Goal: Navigation & Orientation: Find specific page/section

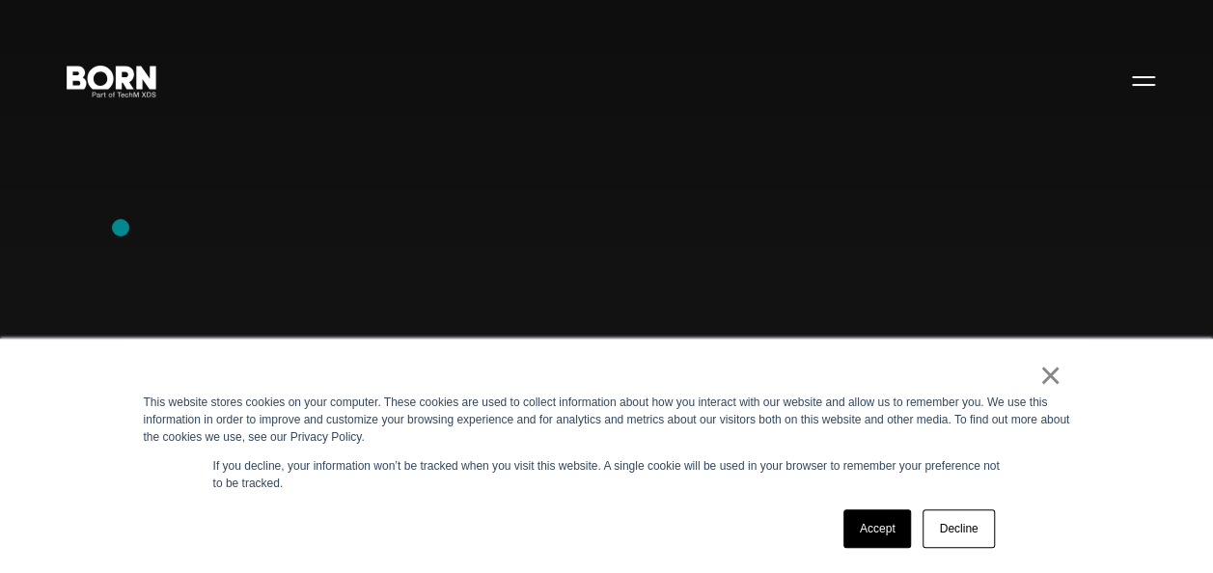
click at [121, 228] on div "Combining creative, content, and commerce to drive change. Imagine, build, and …" at bounding box center [606, 286] width 1213 height 573
click at [104, 53] on div "Combining creative, content, and commerce to drive change. Imagine, build, and …" at bounding box center [606, 286] width 1213 height 573
click at [160, 278] on div "Combining creative, content, and commerce to drive change. Imagine, build, and …" at bounding box center [606, 286] width 1213 height 573
click at [97, 247] on div "Combining creative, content, and commerce to drive change. Imagine, build, and …" at bounding box center [606, 286] width 1213 height 573
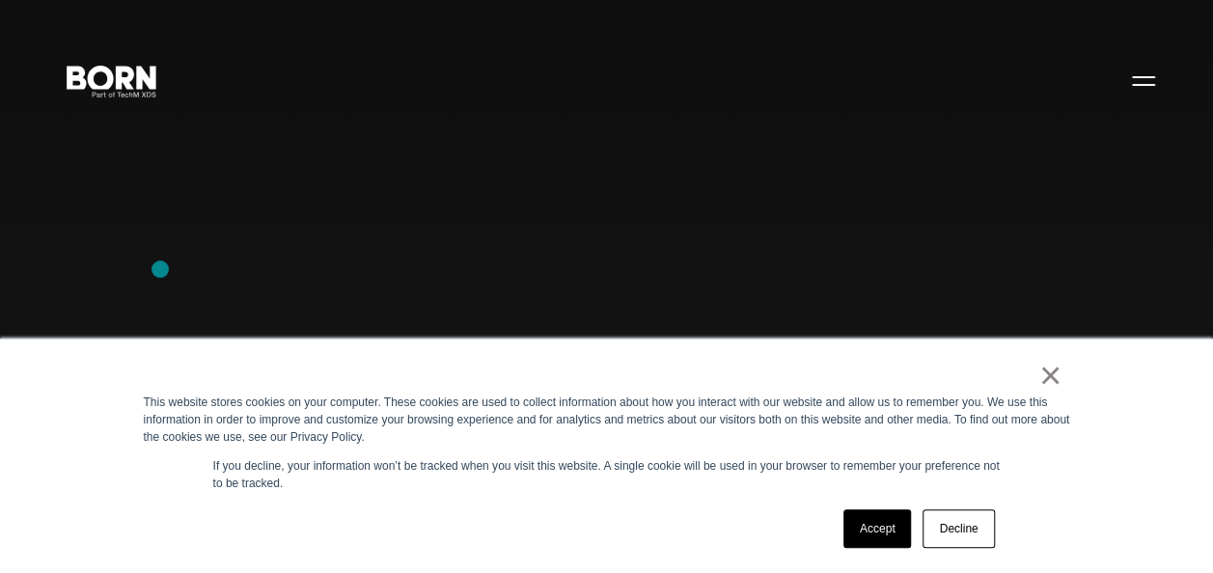
click at [160, 269] on div "Combining creative, content, and commerce to drive change. Imagine, build, and …" at bounding box center [606, 286] width 1213 height 573
click at [67, 284] on div "Combining creative, content, and commerce to drive change. Imagine, build, and …" at bounding box center [606, 286] width 1213 height 573
click at [161, 197] on div "Combining creative, content, and commerce to drive change. Imagine, build, and …" at bounding box center [606, 286] width 1213 height 573
click at [414, 164] on div "Combining creative, content, and commerce to drive change. Imagine, build, and …" at bounding box center [606, 286] width 1213 height 573
click at [113, 324] on div "Combining creative, content, and commerce to drive change. Imagine, build, and …" at bounding box center [606, 286] width 1213 height 573
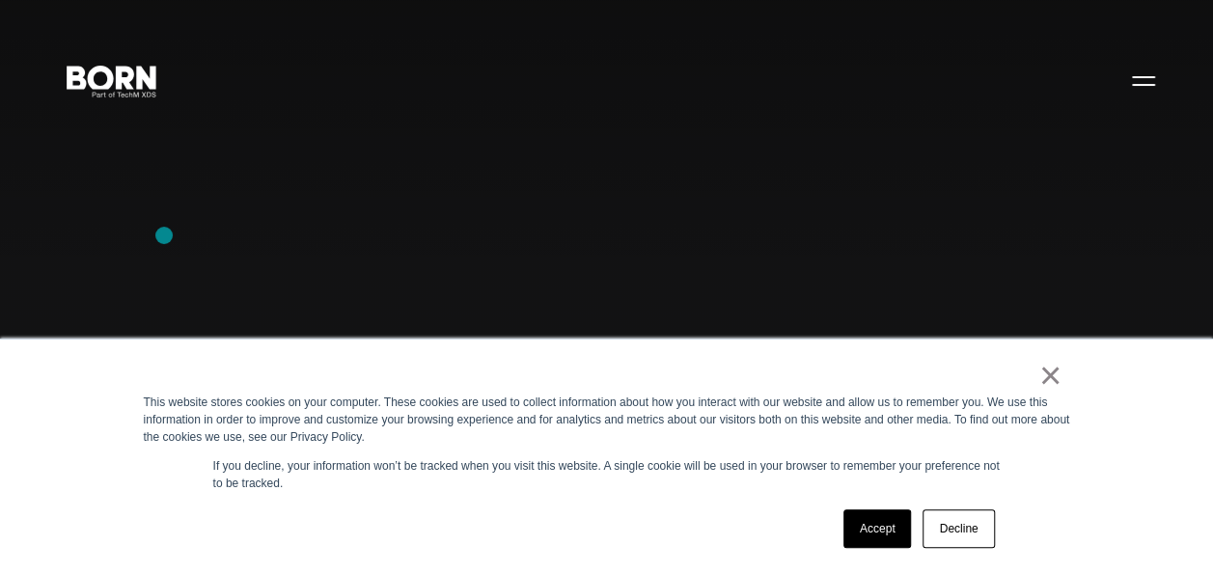
click at [164, 235] on div "Combining creative, content, and commerce to drive change. Imagine, build, and …" at bounding box center [606, 286] width 1213 height 573
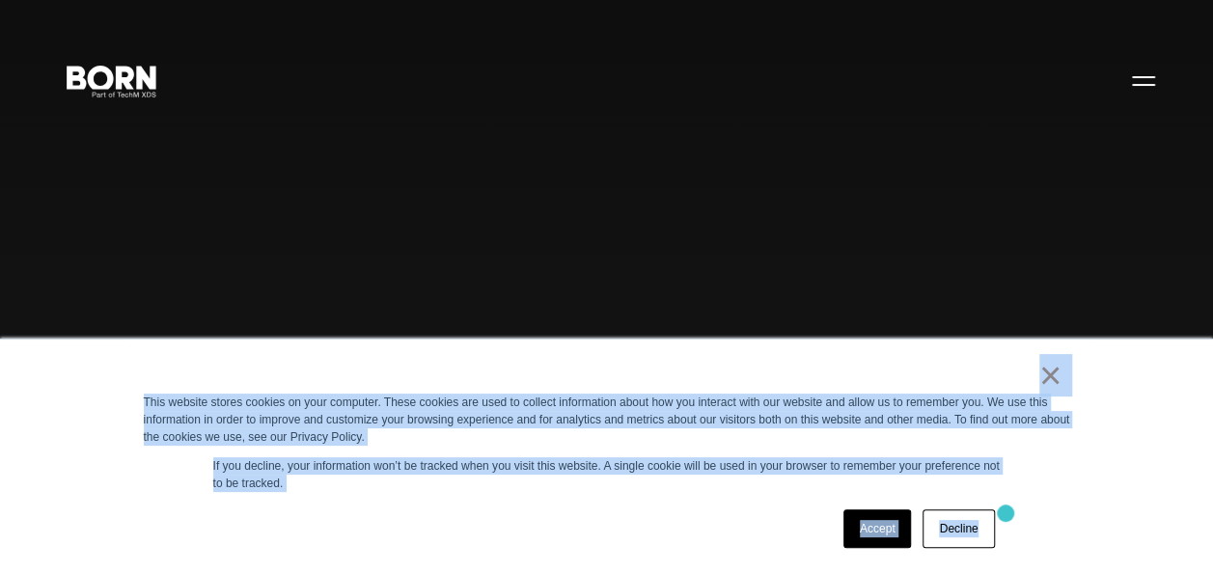
drag, startPoint x: 676, startPoint y: 366, endPoint x: 1010, endPoint y: 514, distance: 365.5
click at [1010, 514] on div "× This website stores cookies on your computer. These cookies are used to colle…" at bounding box center [607, 457] width 965 height 234
click at [679, 496] on div "× This website stores cookies on your computer. These cookies are used to colle…" at bounding box center [607, 457] width 965 height 234
drag, startPoint x: 1036, startPoint y: 365, endPoint x: 1084, endPoint y: 545, distance: 186.8
click at [1084, 545] on div "× This website stores cookies on your computer. These cookies are used to colle…" at bounding box center [607, 457] width 965 height 234
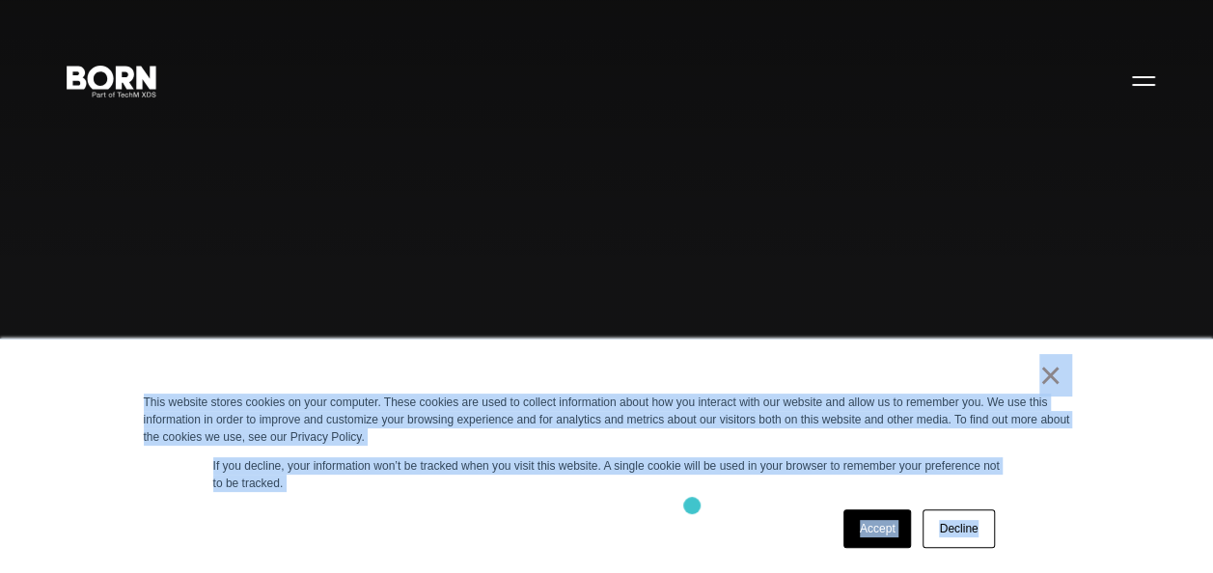
click at [692, 506] on div "Accept Decline" at bounding box center [572, 529] width 857 height 50
drag, startPoint x: 967, startPoint y: 376, endPoint x: 1161, endPoint y: 553, distance: 262.4
click at [1161, 553] on div "× This website stores cookies on your computer. These cookies are used to colle…" at bounding box center [606, 456] width 1213 height 235
click at [609, 515] on div "Accept Decline" at bounding box center [572, 529] width 857 height 50
drag, startPoint x: 581, startPoint y: 349, endPoint x: 997, endPoint y: 557, distance: 464.9
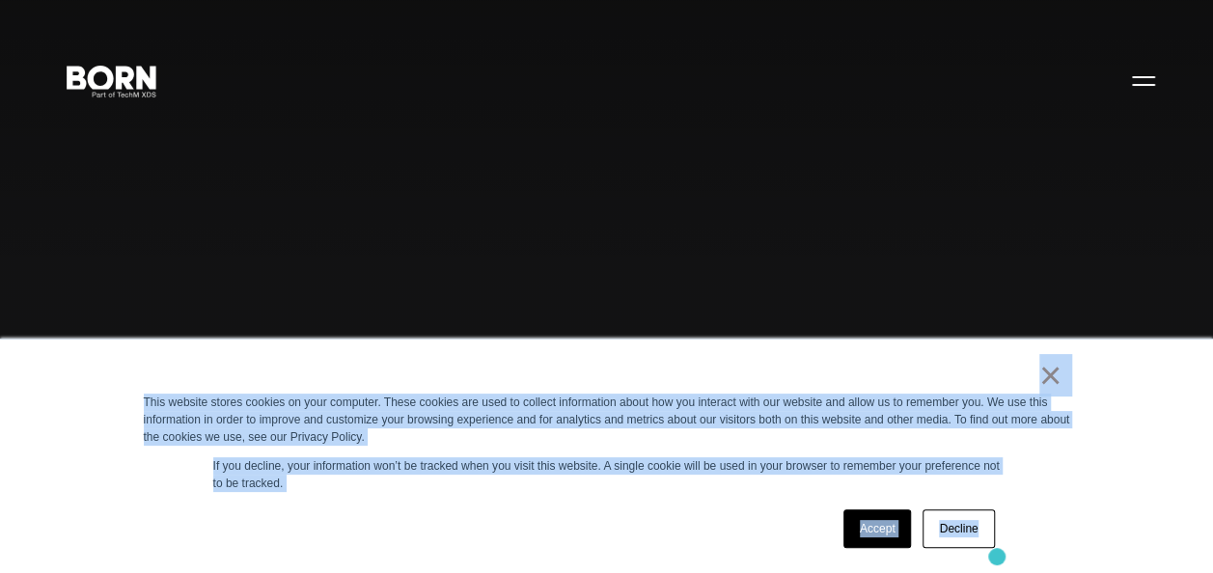
click at [997, 557] on div "× This website stores cookies on your computer. These cookies are used to colle…" at bounding box center [607, 457] width 965 height 234
click at [677, 491] on p "If you decline, your information won’t be tracked when you visit this website. …" at bounding box center [607, 474] width 788 height 35
drag, startPoint x: 614, startPoint y: 379, endPoint x: 1016, endPoint y: 531, distance: 430.1
click at [1016, 531] on div "× This website stores cookies on your computer. These cookies are used to colle…" at bounding box center [607, 457] width 965 height 234
drag, startPoint x: 1016, startPoint y: 531, endPoint x: 1065, endPoint y: 548, distance: 51.3
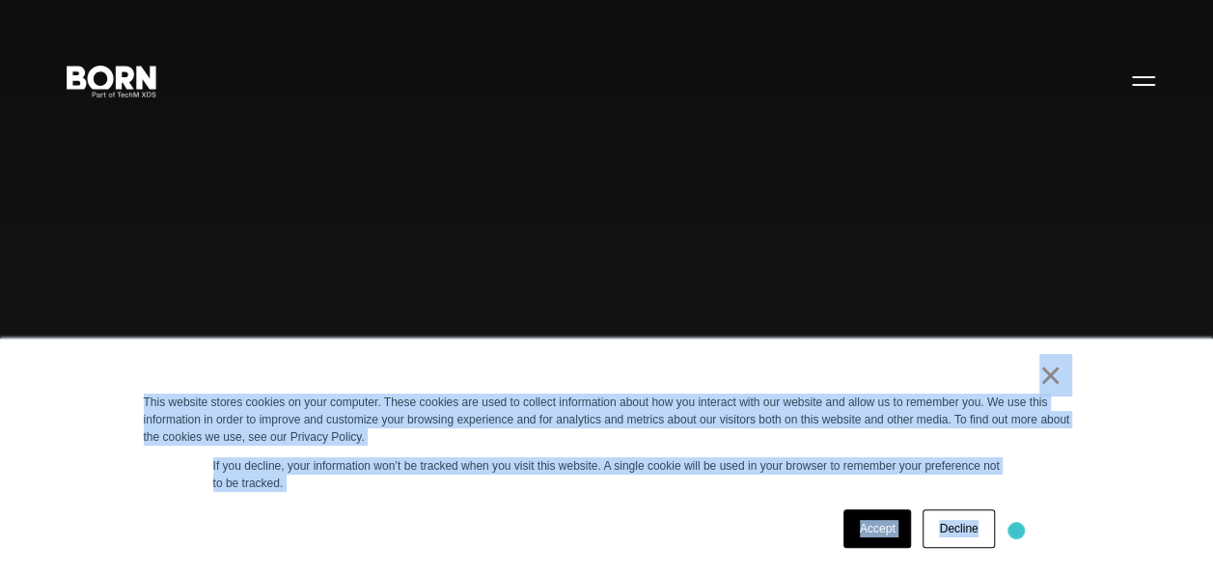
click at [1065, 548] on div "× This website stores cookies on your computer. These cookies are used to colle…" at bounding box center [607, 457] width 965 height 234
drag, startPoint x: 98, startPoint y: 390, endPoint x: 997, endPoint y: 556, distance: 913.8
click at [997, 556] on div "× This website stores cookies on your computer. These cookies are used to colle…" at bounding box center [606, 456] width 1213 height 235
click at [681, 502] on div "× This website stores cookies on your computer. These cookies are used to colle…" at bounding box center [607, 457] width 965 height 234
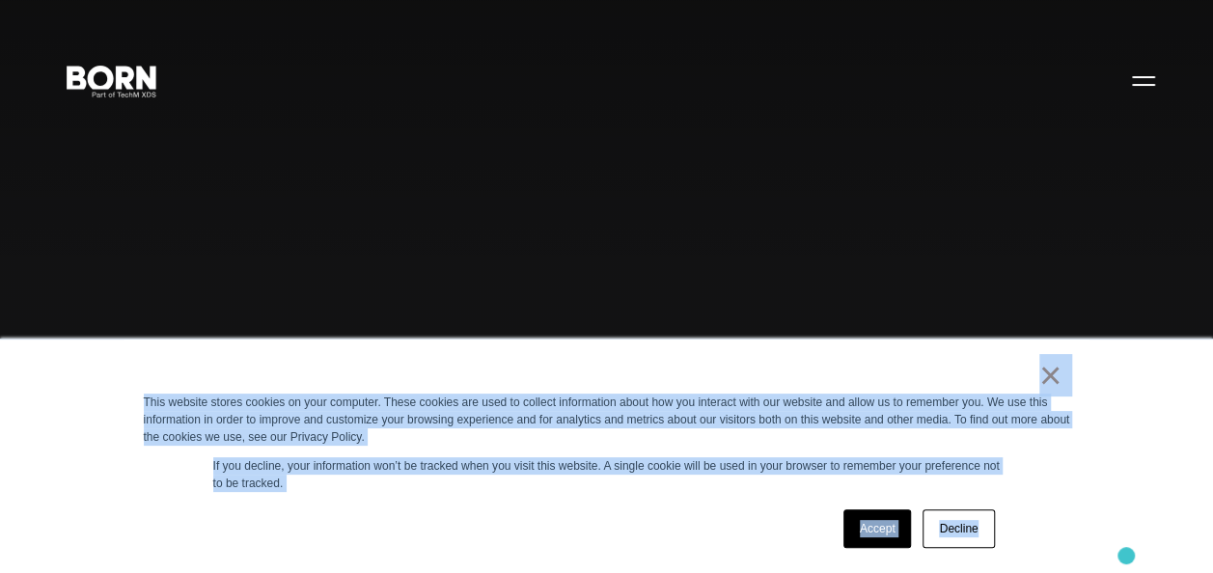
drag, startPoint x: 1008, startPoint y: 368, endPoint x: 1126, endPoint y: 556, distance: 222.5
click at [1126, 556] on div "× This website stores cookies on your computer. These cookies are used to colle…" at bounding box center [606, 456] width 1213 height 235
click at [615, 515] on div "Accept Decline" at bounding box center [572, 529] width 857 height 50
drag, startPoint x: 979, startPoint y: 374, endPoint x: 1181, endPoint y: 555, distance: 271.4
click at [1181, 555] on div "× This website stores cookies on your computer. These cookies are used to colle…" at bounding box center [606, 456] width 1213 height 235
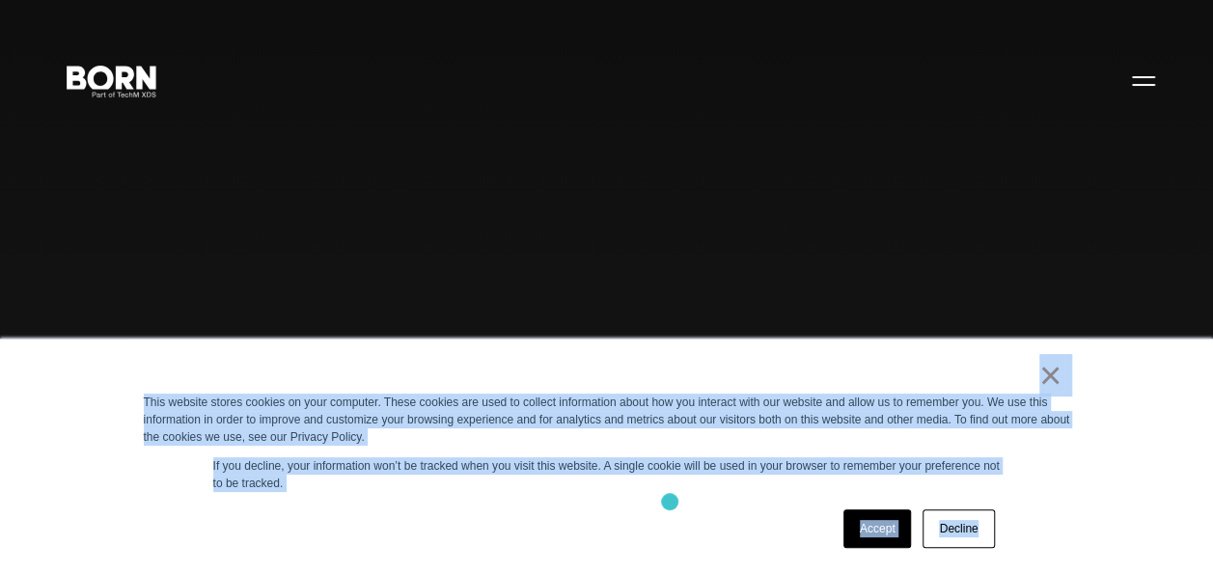
click at [670, 502] on div "× This website stores cookies on your computer. These cookies are used to colle…" at bounding box center [607, 457] width 965 height 234
drag, startPoint x: 684, startPoint y: 384, endPoint x: 1074, endPoint y: 513, distance: 410.8
click at [1074, 513] on div "× This website stores cookies on your computer. These cookies are used to colle…" at bounding box center [607, 457] width 965 height 234
click at [574, 515] on div "Accept Decline" at bounding box center [572, 529] width 857 height 50
drag, startPoint x: 814, startPoint y: 367, endPoint x: 1146, endPoint y: 515, distance: 363.8
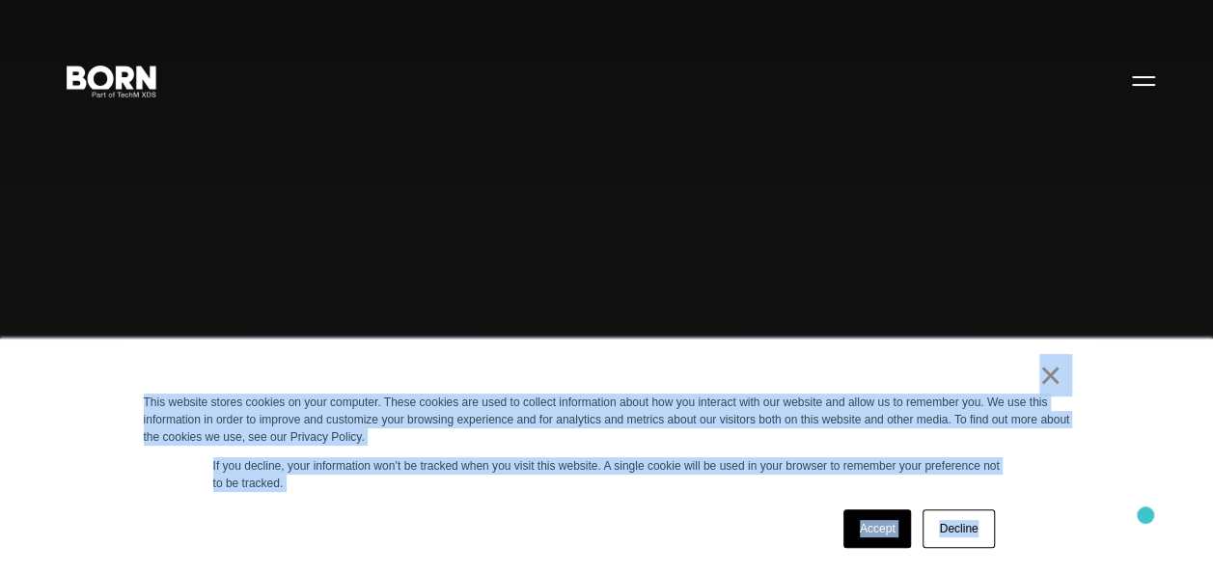
click at [1146, 515] on div "× This website stores cookies on your computer. These cookies are used to colle…" at bounding box center [606, 456] width 1213 height 235
click at [547, 512] on div "Accept Decline" at bounding box center [572, 529] width 857 height 50
drag, startPoint x: 751, startPoint y: 357, endPoint x: 1123, endPoint y: 548, distance: 418.7
click at [1123, 548] on div "× This website stores cookies on your computer. These cookies are used to colle…" at bounding box center [606, 456] width 1213 height 235
click at [623, 513] on div "Accept Decline" at bounding box center [572, 529] width 857 height 50
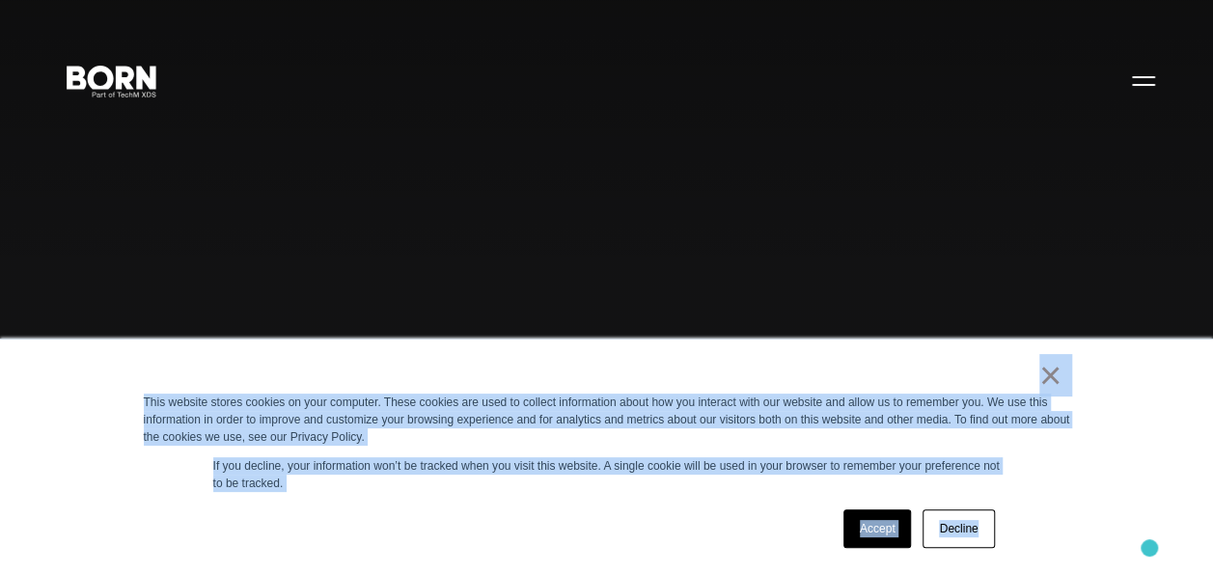
drag, startPoint x: 651, startPoint y: 365, endPoint x: 1150, endPoint y: 548, distance: 531.6
click at [1150, 548] on div "× This website stores cookies on your computer. These cookies are used to colle…" at bounding box center [606, 456] width 1213 height 235
click at [612, 500] on div "× This website stores cookies on your computer. These cookies are used to colle…" at bounding box center [607, 457] width 965 height 234
drag, startPoint x: 197, startPoint y: 381, endPoint x: 655, endPoint y: 623, distance: 518.1
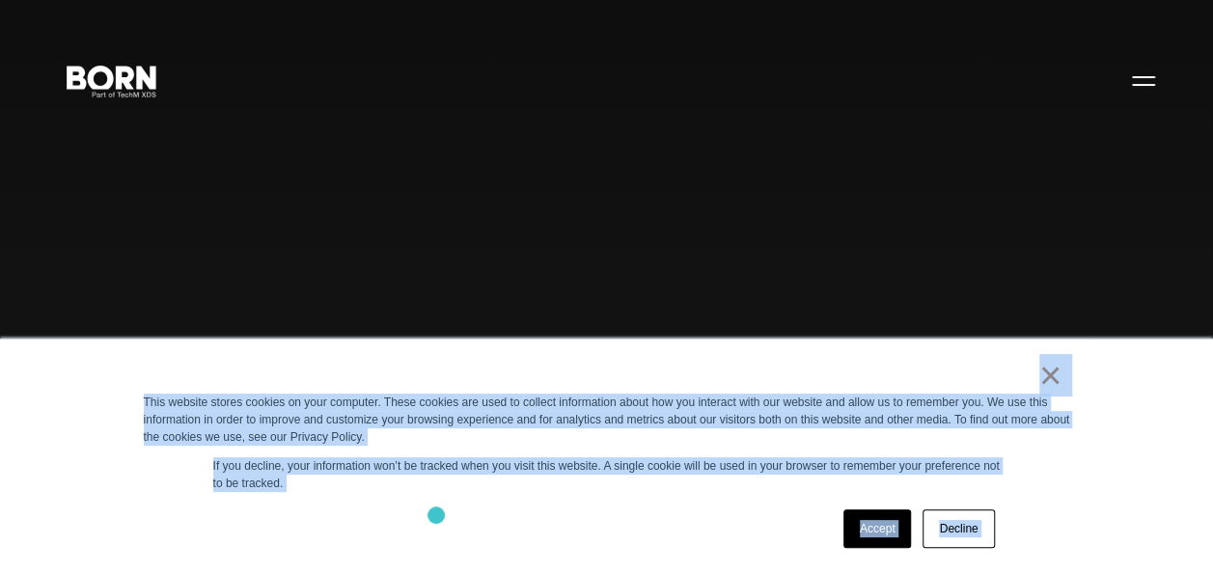
click at [434, 514] on div "Accept Decline" at bounding box center [572, 529] width 857 height 50
drag, startPoint x: 804, startPoint y: 369, endPoint x: 1004, endPoint y: 544, distance: 266.0
click at [1004, 544] on div "× This website stores cookies on your computer. These cookies are used to colle…" at bounding box center [607, 457] width 965 height 234
click at [563, 498] on div "× This website stores cookies on your computer. These cookies are used to colle…" at bounding box center [607, 457] width 965 height 234
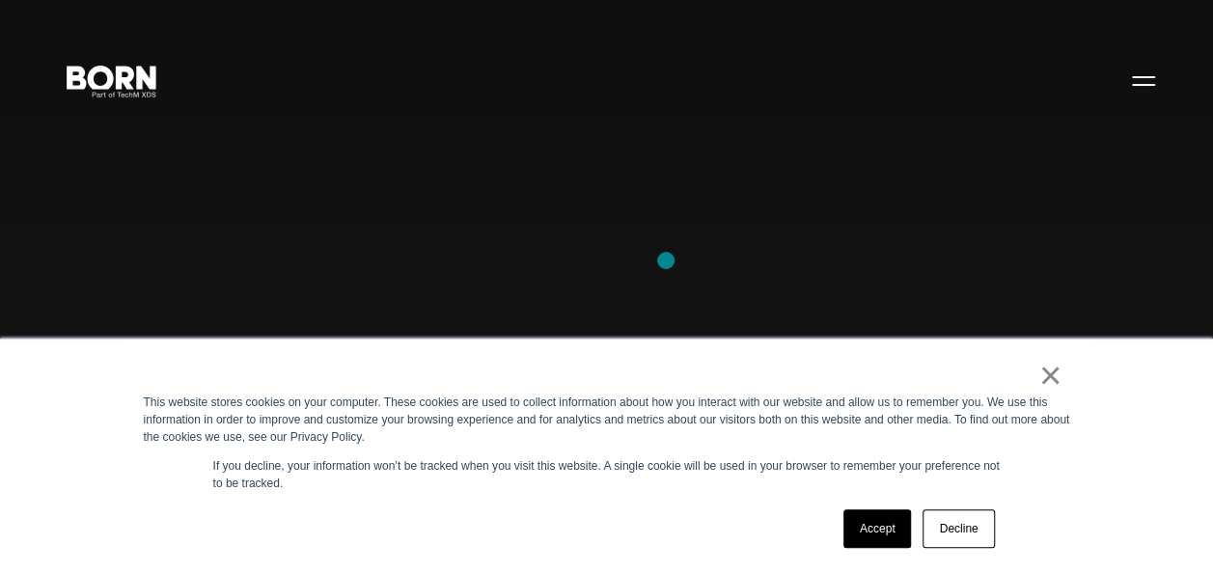
click at [666, 261] on div "Combining creative, content, and commerce to drive change. Imagine, build, and …" at bounding box center [606, 286] width 1213 height 573
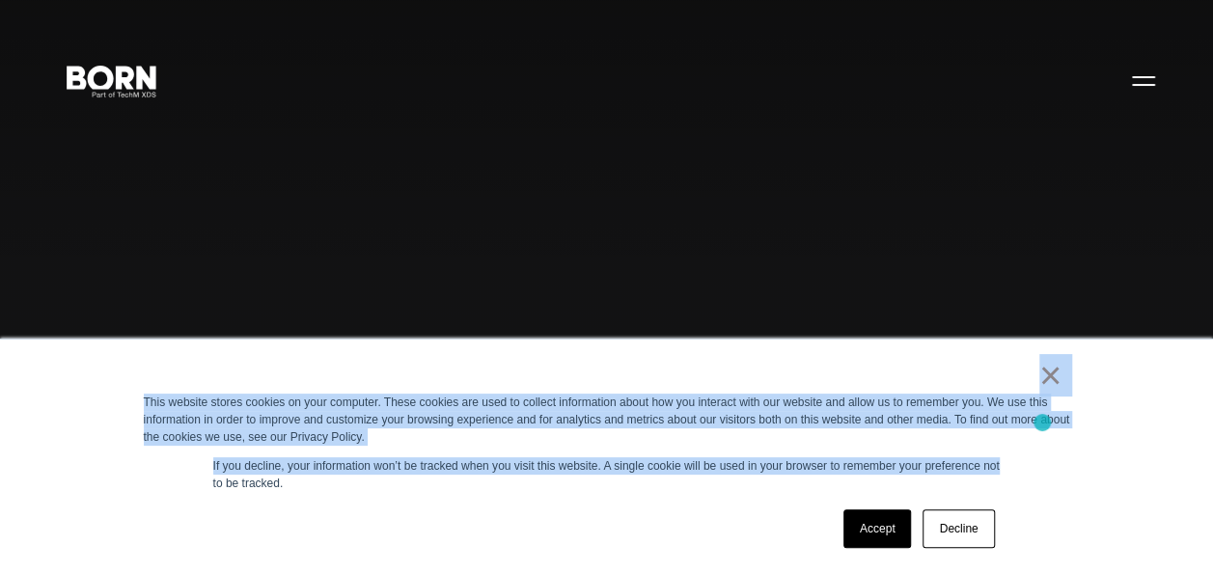
drag, startPoint x: 940, startPoint y: 377, endPoint x: 1051, endPoint y: 457, distance: 136.3
click at [1051, 457] on div "× This website stores cookies on your computer. These cookies are used to colle…" at bounding box center [607, 457] width 965 height 234
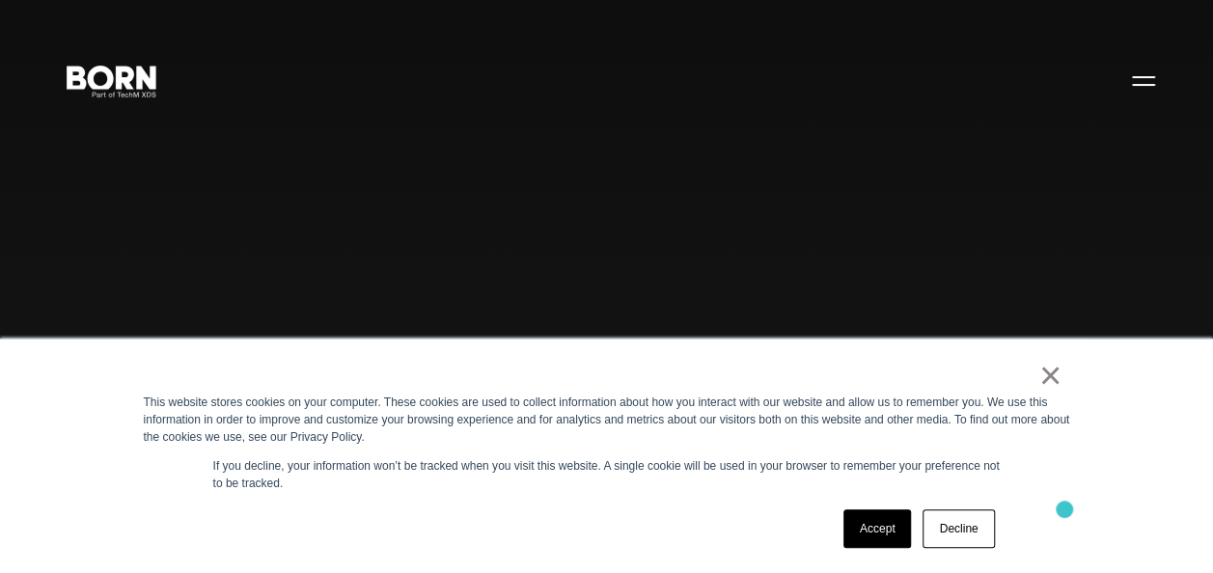
click at [1065, 512] on div "× This website stores cookies on your computer. These cookies are used to colle…" at bounding box center [607, 457] width 965 height 234
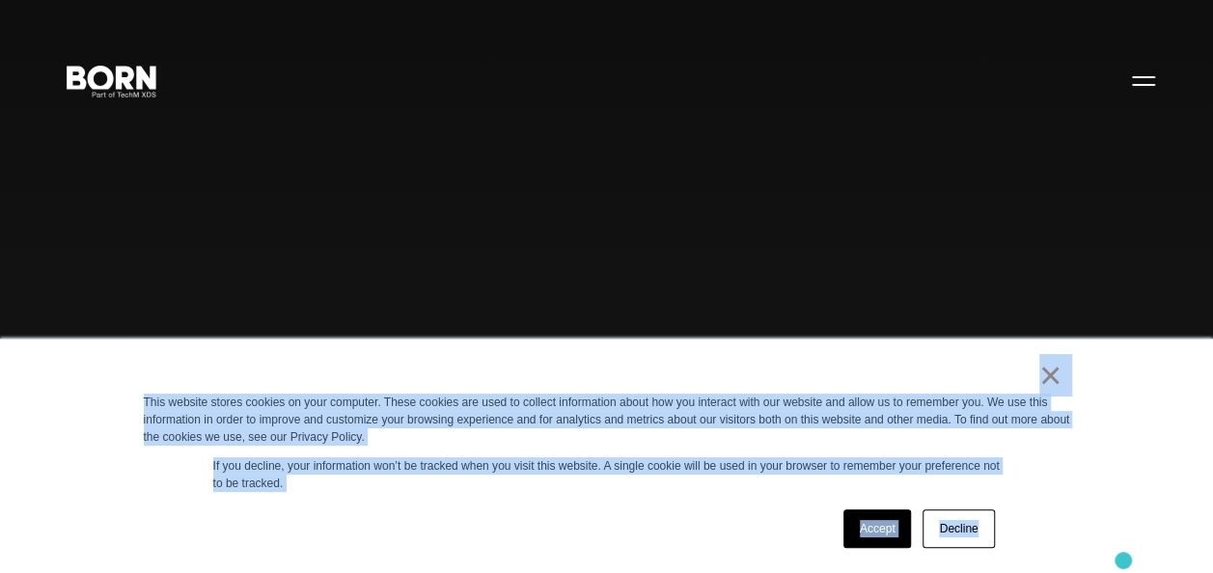
drag, startPoint x: 979, startPoint y: 366, endPoint x: 1123, endPoint y: 563, distance: 244.4
click at [1123, 563] on div "× This website stores cookies on your computer. These cookies are used to colle…" at bounding box center [606, 456] width 1213 height 235
click at [660, 524] on div "Accept Decline" at bounding box center [572, 529] width 857 height 50
drag, startPoint x: 844, startPoint y: 379, endPoint x: 1118, endPoint y: 526, distance: 310.9
click at [1118, 526] on div "× This website stores cookies on your computer. These cookies are used to colle…" at bounding box center [606, 456] width 1213 height 235
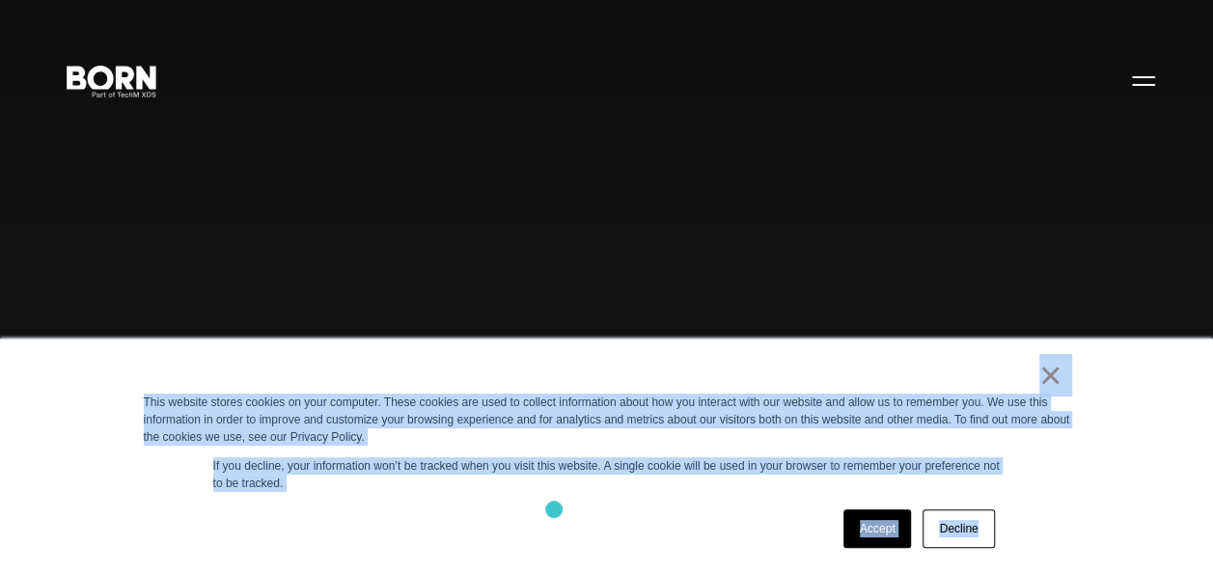
click at [554, 510] on div "Accept Decline" at bounding box center [572, 529] width 857 height 50
drag, startPoint x: 952, startPoint y: 380, endPoint x: 1119, endPoint y: 527, distance: 222.3
click at [1119, 527] on div "× This website stores cookies on your computer. These cookies are used to colle…" at bounding box center [606, 456] width 1213 height 235
click at [574, 522] on div "Accept Decline" at bounding box center [572, 529] width 857 height 50
drag, startPoint x: 879, startPoint y: 376, endPoint x: 1176, endPoint y: 556, distance: 346.4
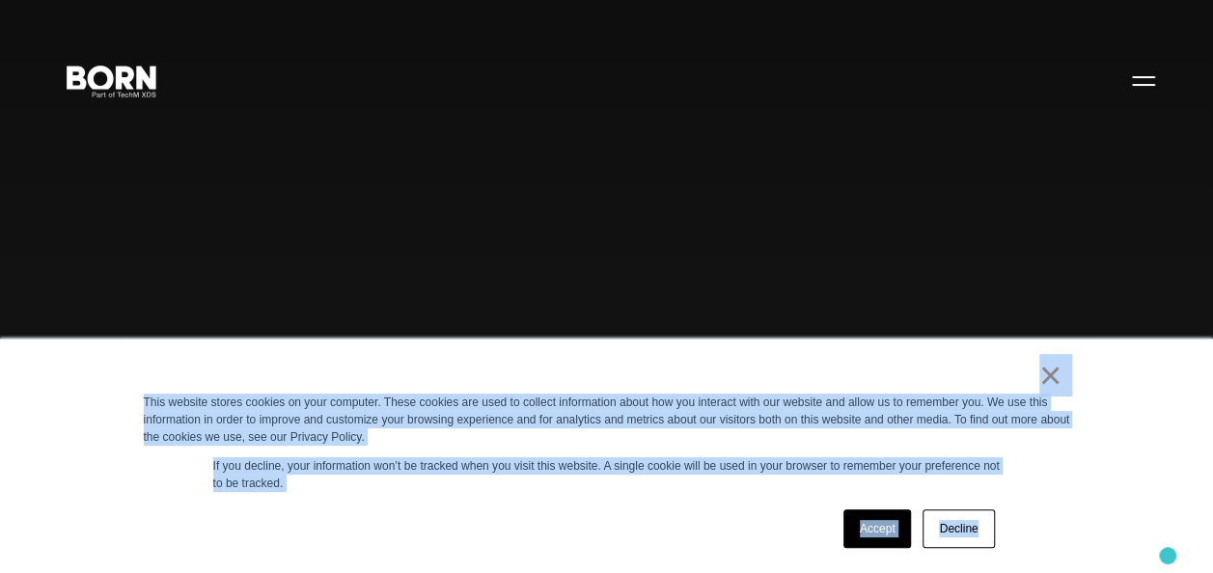
click at [1176, 556] on div "× This website stores cookies on your computer. These cookies are used to colle…" at bounding box center [606, 456] width 1213 height 235
click at [600, 506] on div "Accept Decline" at bounding box center [572, 529] width 857 height 50
drag, startPoint x: 792, startPoint y: 377, endPoint x: 985, endPoint y: 558, distance: 264.3
click at [985, 558] on div "× This website stores cookies on your computer. These cookies are used to colle…" at bounding box center [607, 457] width 965 height 234
click at [629, 499] on div "× This website stores cookies on your computer. These cookies are used to colle…" at bounding box center [607, 457] width 965 height 234
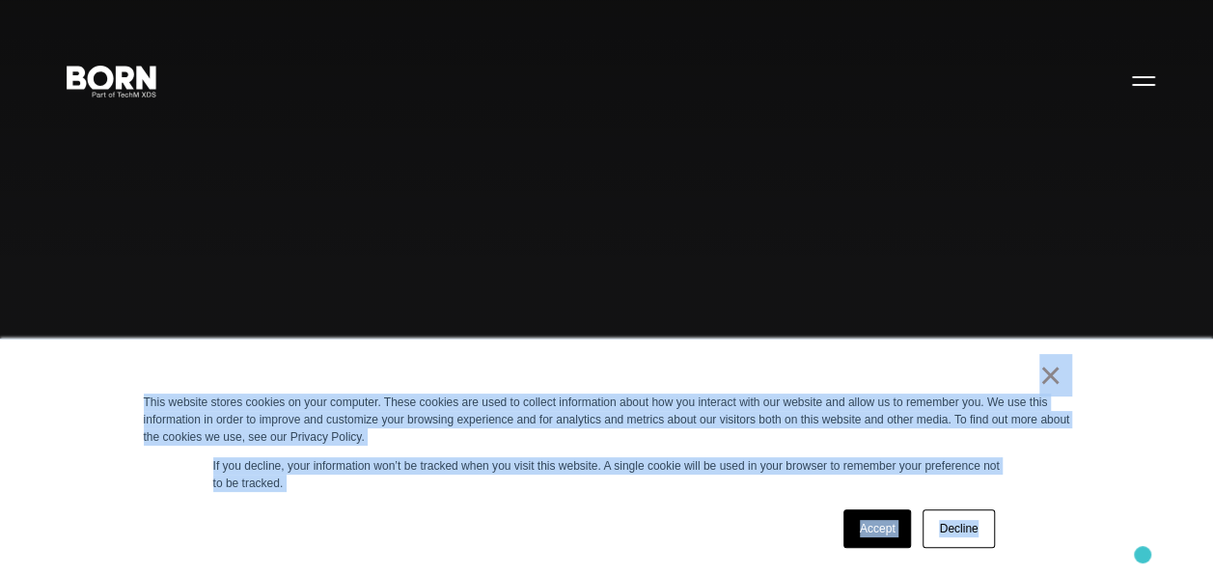
drag, startPoint x: 547, startPoint y: 364, endPoint x: 1145, endPoint y: 555, distance: 627.3
click at [1145, 555] on div "× This website stores cookies on your computer. These cookies are used to colle…" at bounding box center [606, 456] width 1213 height 235
click at [627, 520] on div "Accept Decline" at bounding box center [572, 529] width 857 height 50
drag, startPoint x: 759, startPoint y: 367, endPoint x: 1083, endPoint y: 570, distance: 382.9
click at [1083, 570] on div "× This website stores cookies on your computer. These cookies are used to colle…" at bounding box center [607, 457] width 965 height 234
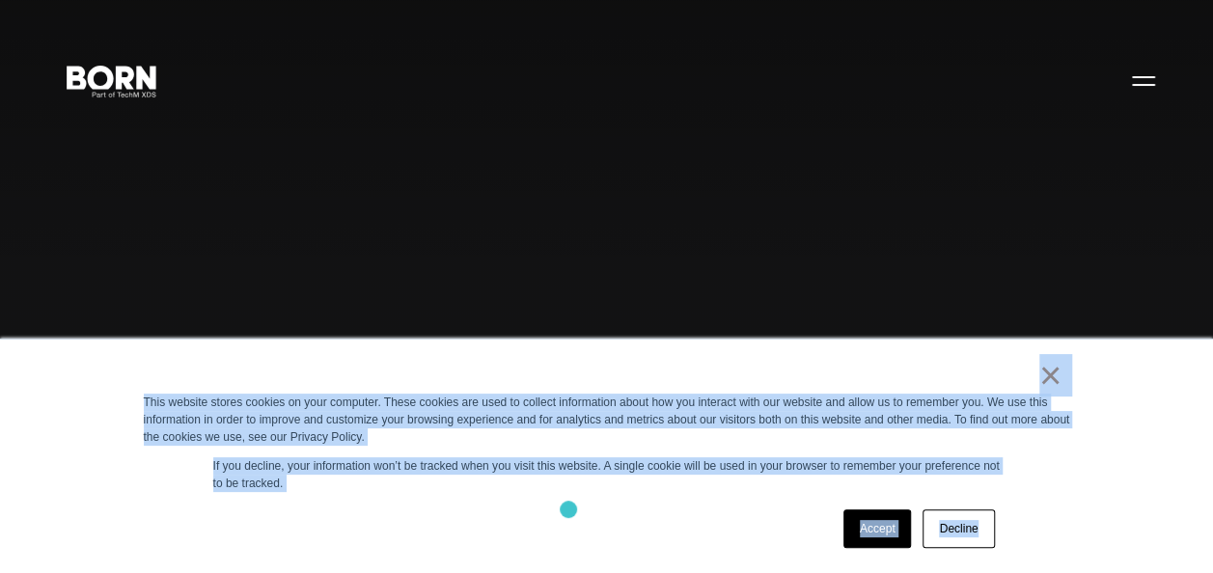
click at [568, 512] on div "Accept Decline" at bounding box center [572, 529] width 857 height 50
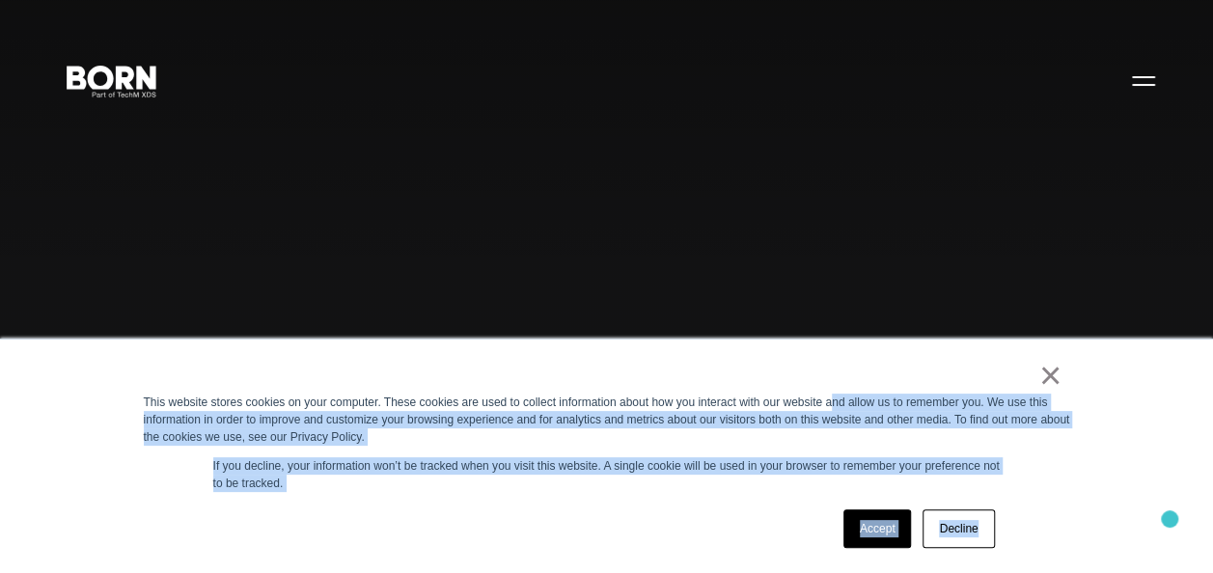
drag, startPoint x: 829, startPoint y: 398, endPoint x: 1183, endPoint y: 519, distance: 374.5
click at [1183, 519] on div "× This website stores cookies on your computer. These cookies are used to colle…" at bounding box center [606, 456] width 1213 height 235
click at [560, 540] on div "Accept Decline" at bounding box center [572, 529] width 857 height 50
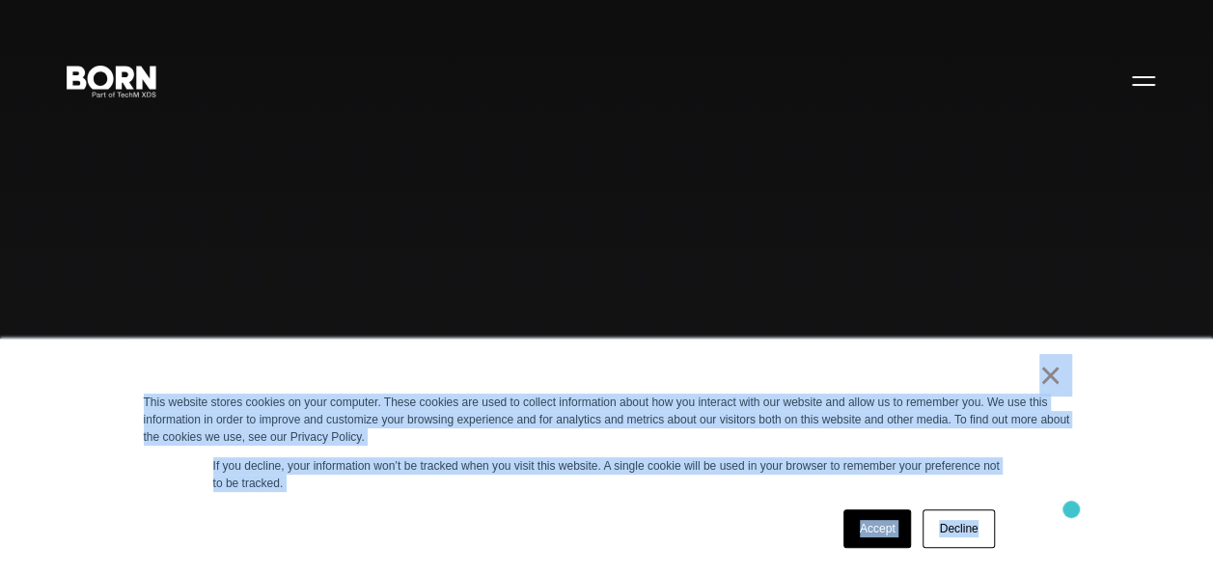
drag, startPoint x: 898, startPoint y: 374, endPoint x: 1071, endPoint y: 510, distance: 220.7
click at [1071, 510] on div "× This website stores cookies on your computer. These cookies are used to colle…" at bounding box center [607, 457] width 965 height 234
click at [531, 519] on div "Accept Decline" at bounding box center [572, 529] width 857 height 50
drag, startPoint x: 830, startPoint y: 357, endPoint x: 1079, endPoint y: 576, distance: 331.7
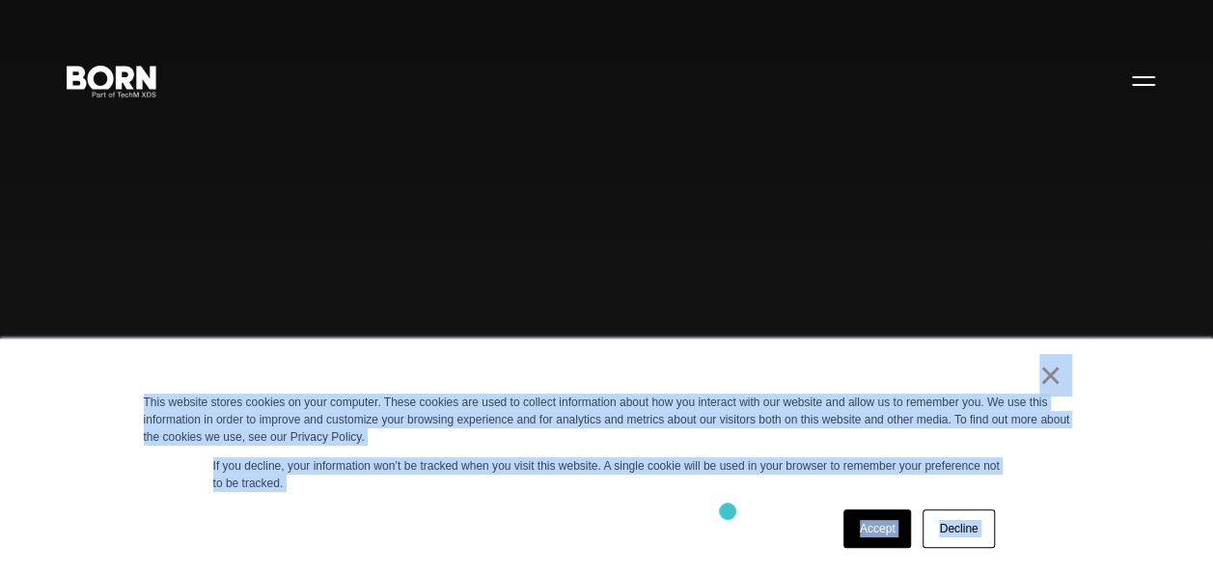
click at [728, 514] on div "Accept Decline" at bounding box center [572, 529] width 857 height 50
drag, startPoint x: 744, startPoint y: 375, endPoint x: 1069, endPoint y: 505, distance: 350.0
click at [1069, 505] on div "× This website stores cookies on your computer. These cookies are used to colle…" at bounding box center [607, 457] width 965 height 234
click at [625, 500] on div "× This website stores cookies on your computer. These cookies are used to colle…" at bounding box center [607, 457] width 965 height 234
drag, startPoint x: 1010, startPoint y: 367, endPoint x: 1122, endPoint y: 516, distance: 186.9
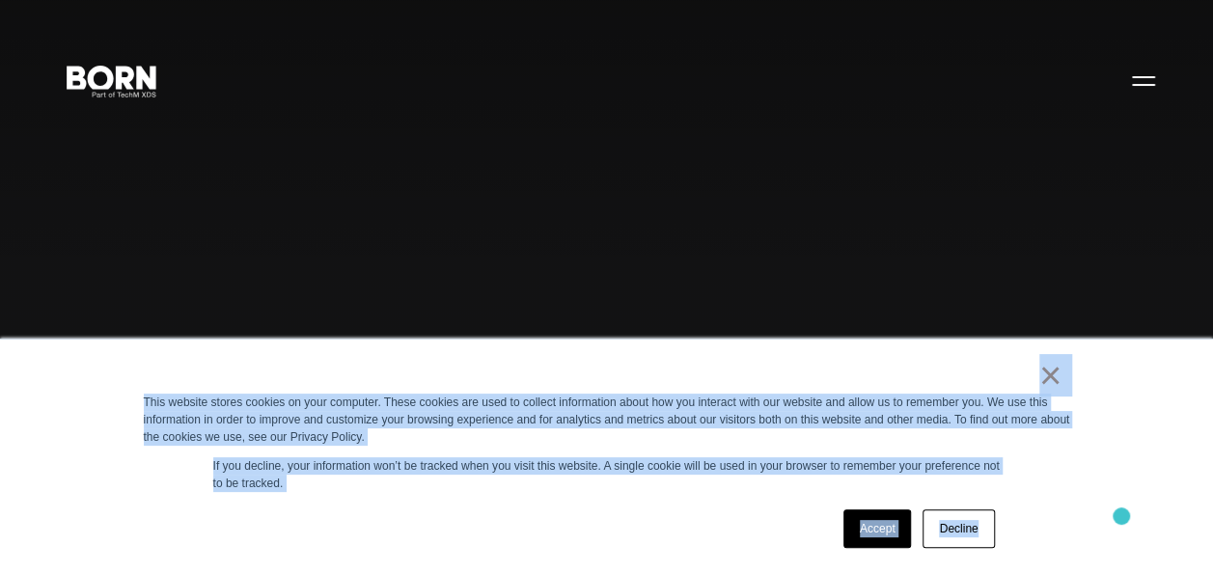
click at [1122, 516] on div "× This website stores cookies on your computer. These cookies are used to colle…" at bounding box center [606, 456] width 1213 height 235
click at [541, 508] on div "Accept Decline" at bounding box center [572, 529] width 857 height 50
drag, startPoint x: 944, startPoint y: 366, endPoint x: 1068, endPoint y: 540, distance: 214.5
click at [1068, 540] on div "× This website stores cookies on your computer. These cookies are used to colle…" at bounding box center [607, 457] width 965 height 234
click at [626, 512] on div "Accept Decline" at bounding box center [572, 529] width 857 height 50
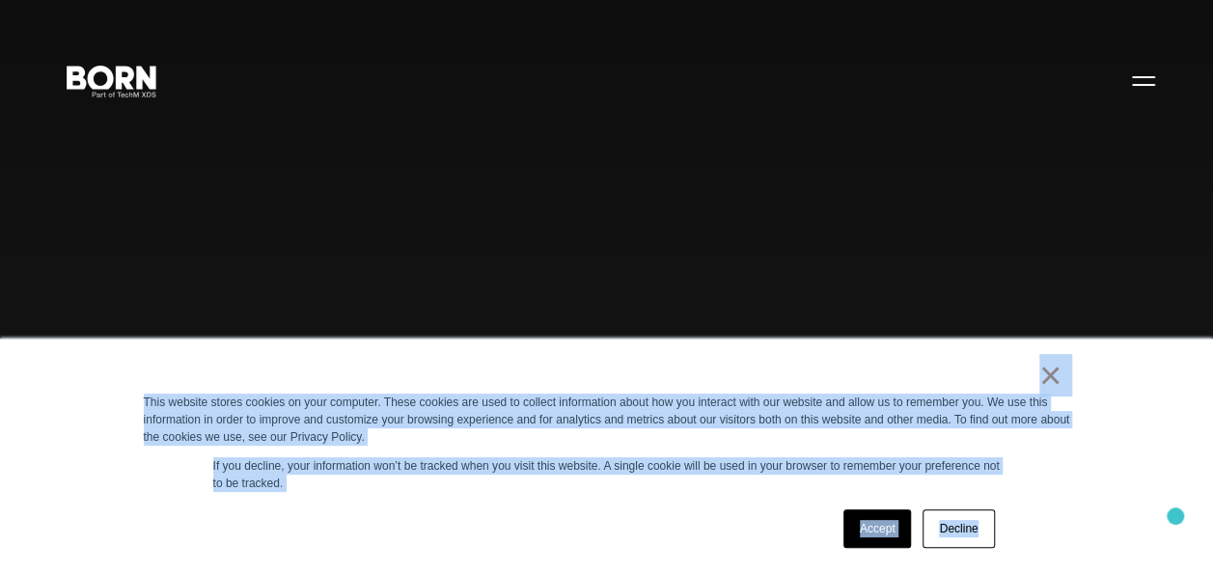
drag, startPoint x: 974, startPoint y: 371, endPoint x: 1176, endPoint y: 516, distance: 248.9
click at [1176, 516] on div "× This website stores cookies on your computer. These cookies are used to colle…" at bounding box center [606, 456] width 1213 height 235
click at [676, 523] on div "Accept Decline" at bounding box center [572, 529] width 857 height 50
drag, startPoint x: 816, startPoint y: 371, endPoint x: 1160, endPoint y: 593, distance: 409.9
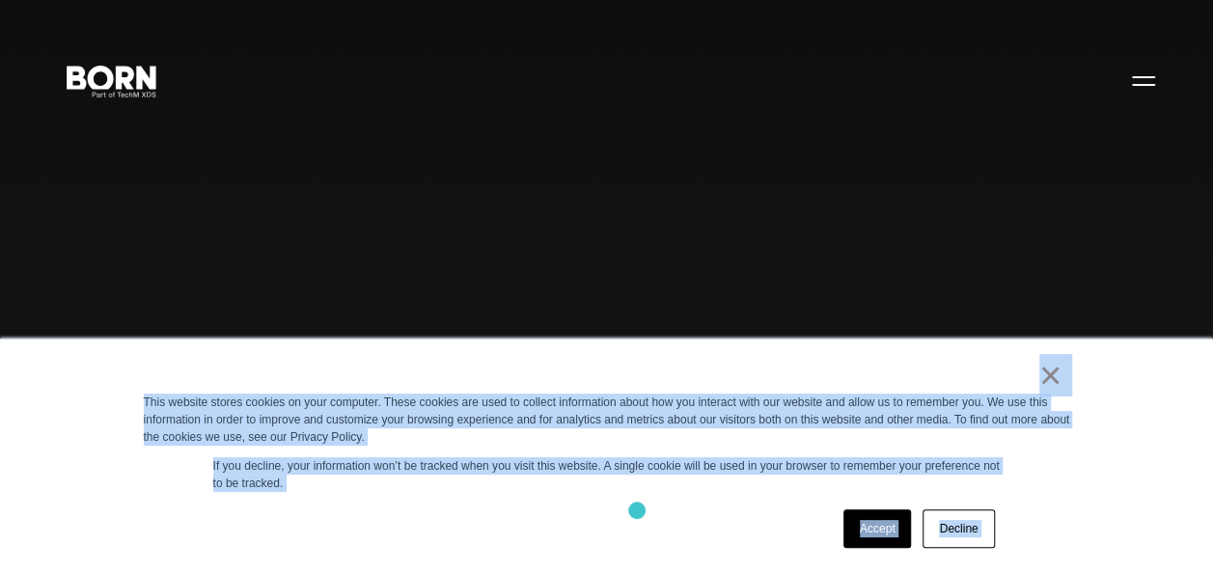
click at [637, 511] on div "Accept Decline" at bounding box center [572, 529] width 857 height 50
drag, startPoint x: 864, startPoint y: 375, endPoint x: 1055, endPoint y: 547, distance: 257.0
click at [1055, 547] on div "× This website stores cookies on your computer. These cookies are used to colle…" at bounding box center [607, 457] width 965 height 234
click at [614, 524] on div "Accept Decline" at bounding box center [572, 529] width 857 height 50
drag, startPoint x: 809, startPoint y: 371, endPoint x: 1139, endPoint y: 566, distance: 383.4
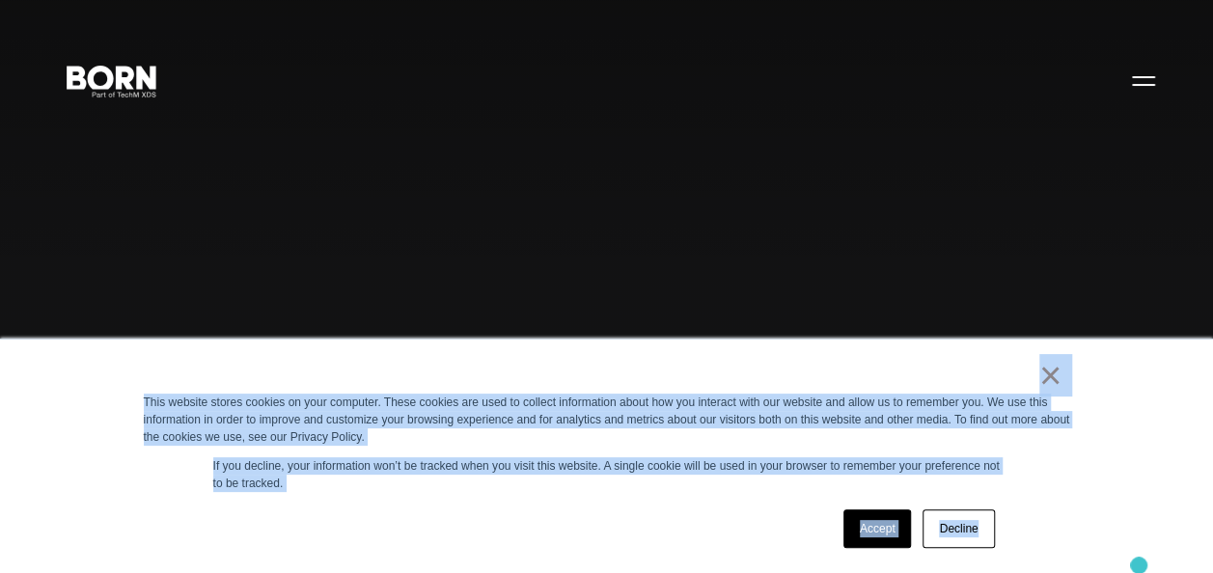
click at [1139, 566] on div "× This website stores cookies on your computer. These cookies are used to colle…" at bounding box center [606, 456] width 1213 height 235
click at [669, 496] on div "× This website stores cookies on your computer. These cookies are used to colle…" at bounding box center [607, 457] width 965 height 234
drag, startPoint x: 598, startPoint y: 349, endPoint x: 1002, endPoint y: 579, distance: 464.2
click at [556, 503] on div "× This website stores cookies on your computer. These cookies are used to colle…" at bounding box center [607, 457] width 965 height 234
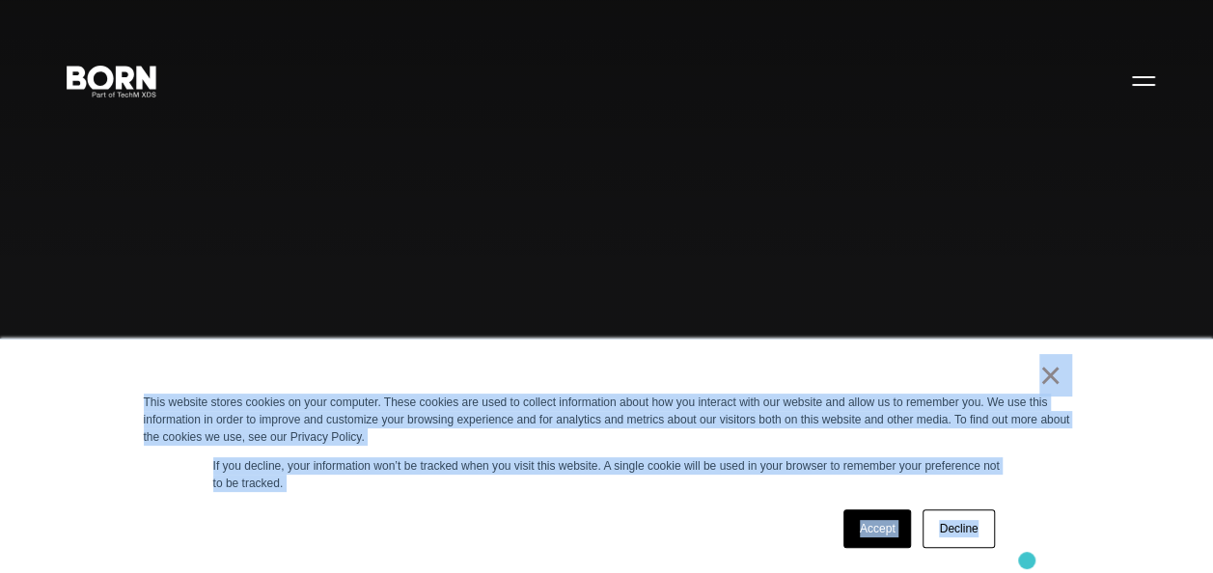
drag, startPoint x: 706, startPoint y: 370, endPoint x: 1027, endPoint y: 561, distance: 373.9
click at [1027, 561] on div "× This website stores cookies on your computer. These cookies are used to colle…" at bounding box center [607, 457] width 965 height 234
click at [589, 516] on div "Accept Decline" at bounding box center [572, 529] width 857 height 50
drag, startPoint x: 118, startPoint y: 379, endPoint x: 571, endPoint y: 527, distance: 477.1
click at [571, 527] on div "× This website stores cookies on your computer. These cookies are used to colle…" at bounding box center [606, 456] width 1213 height 235
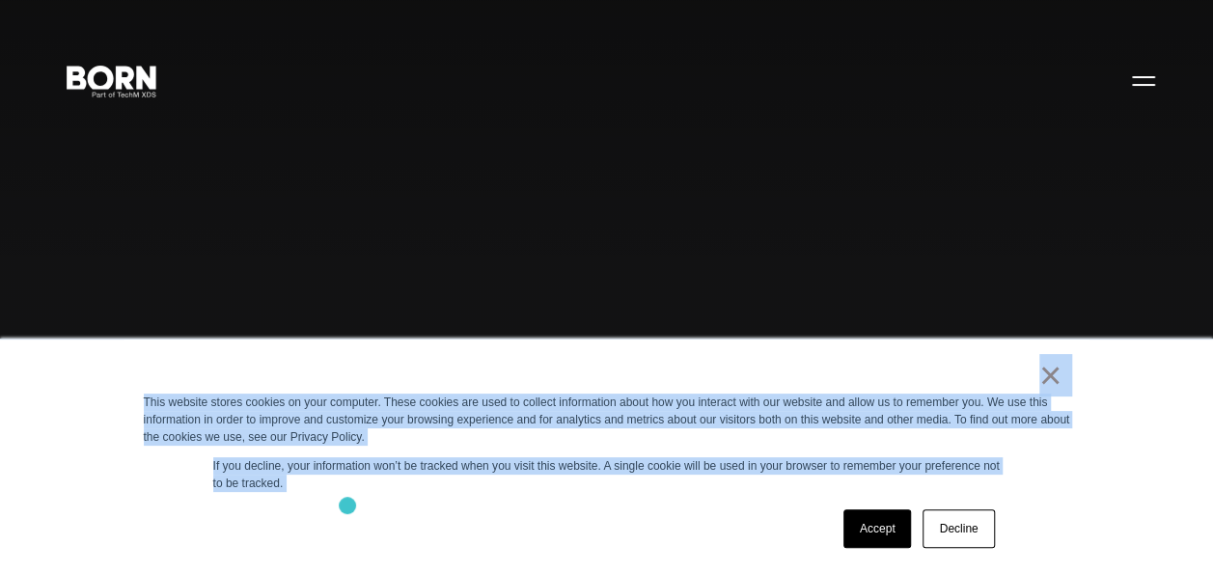
click at [347, 506] on div "Accept Decline" at bounding box center [572, 529] width 857 height 50
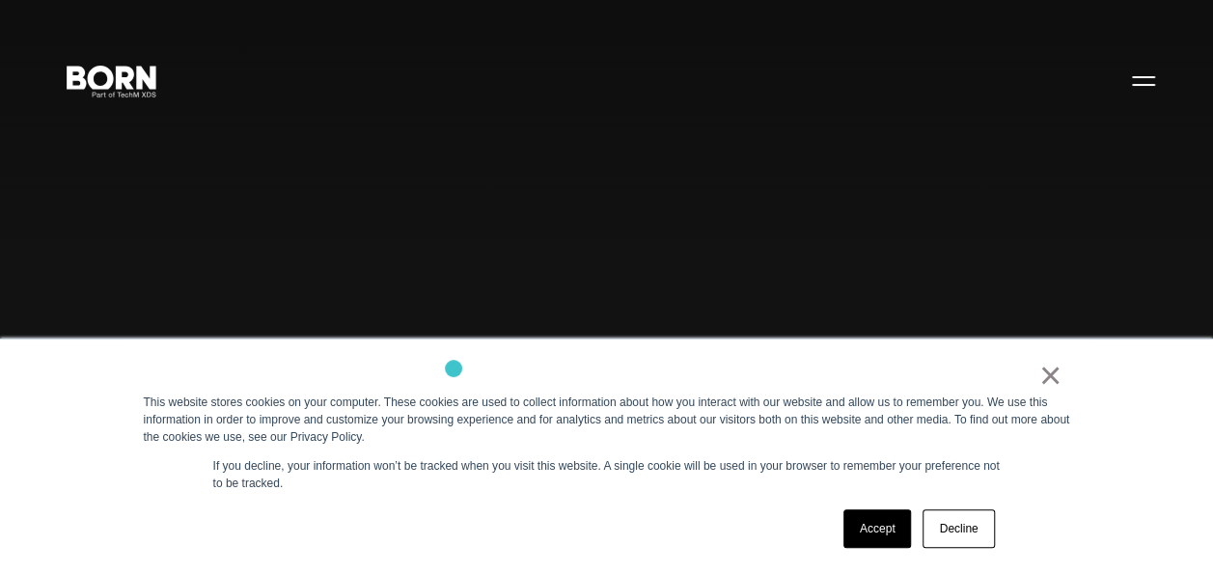
click at [454, 369] on div "×" at bounding box center [603, 380] width 919 height 27
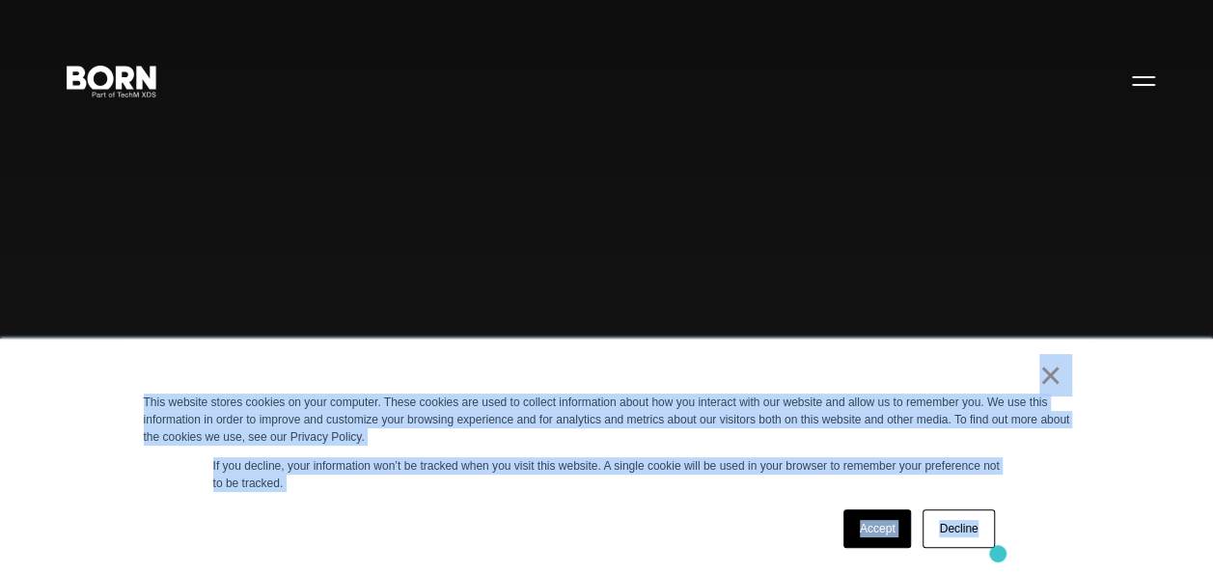
drag, startPoint x: 795, startPoint y: 386, endPoint x: 999, endPoint y: 554, distance: 264.0
click at [999, 554] on div "× This website stores cookies on your computer. These cookies are used to colle…" at bounding box center [607, 457] width 965 height 234
click at [682, 512] on div "Accept Decline" at bounding box center [572, 529] width 857 height 50
drag, startPoint x: 857, startPoint y: 440, endPoint x: 1048, endPoint y: 560, distance: 225.5
click at [1048, 560] on div "× This website stores cookies on your computer. These cookies are used to colle…" at bounding box center [607, 457] width 965 height 234
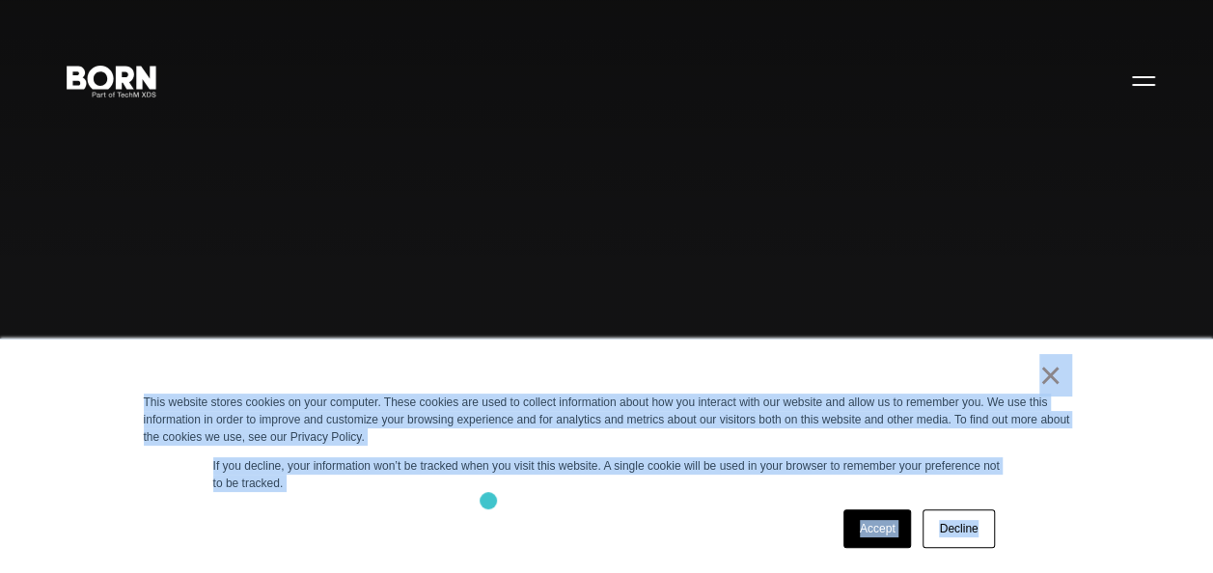
click at [488, 501] on div "× This website stores cookies on your computer. These cookies are used to colle…" at bounding box center [607, 457] width 965 height 234
drag, startPoint x: 591, startPoint y: 368, endPoint x: 969, endPoint y: 593, distance: 440.1
click at [635, 535] on div "Accept Decline" at bounding box center [572, 529] width 857 height 50
drag, startPoint x: 619, startPoint y: 367, endPoint x: 1036, endPoint y: 570, distance: 464.0
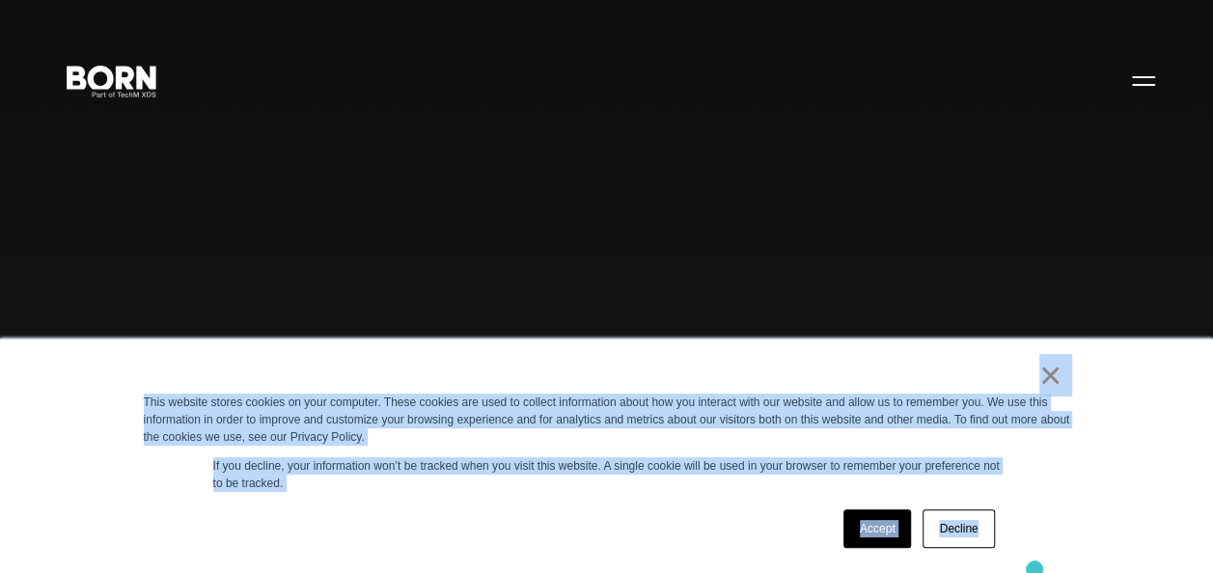
click at [1036, 570] on div "× This website stores cookies on your computer. These cookies are used to colle…" at bounding box center [607, 457] width 965 height 234
click at [620, 525] on div "Accept Decline" at bounding box center [572, 529] width 857 height 50
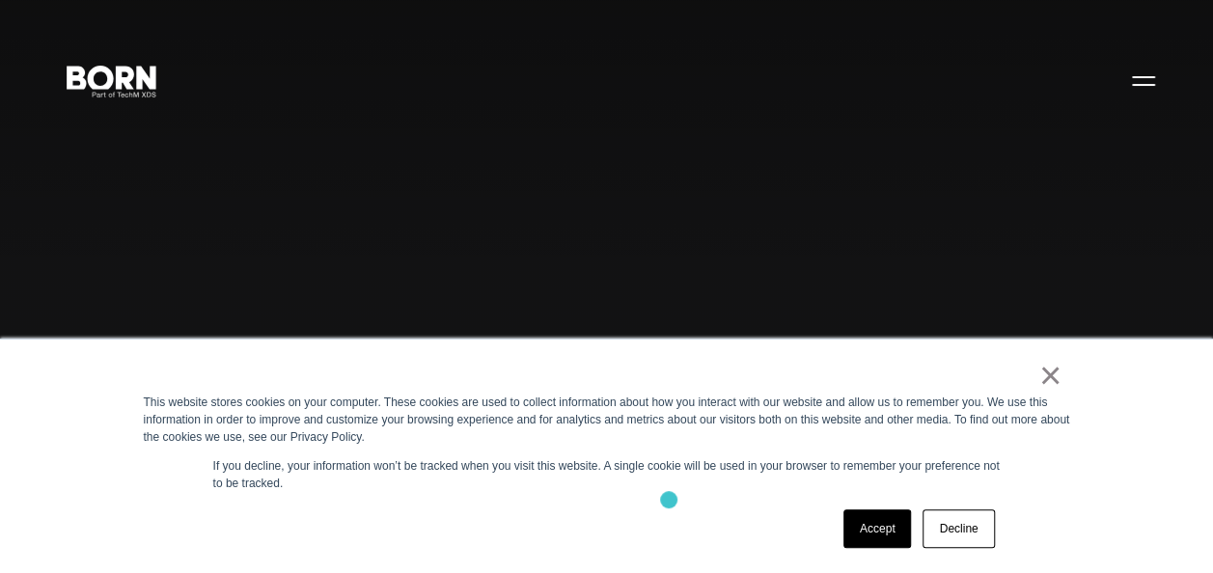
click at [669, 500] on div "× This website stores cookies on your computer. These cookies are used to colle…" at bounding box center [607, 457] width 965 height 234
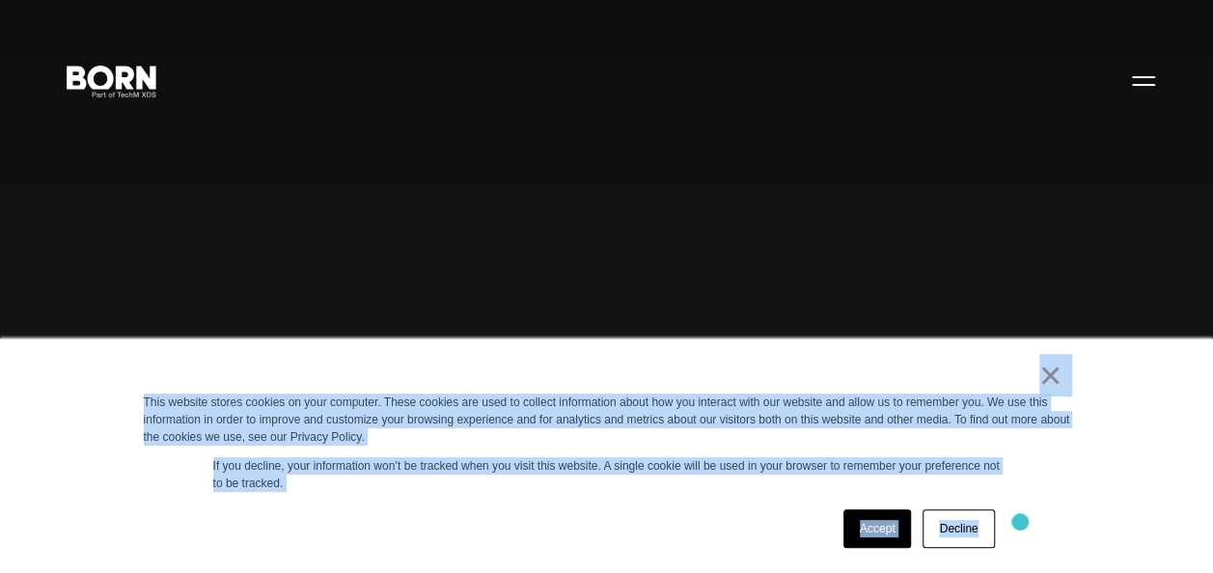
drag, startPoint x: 836, startPoint y: 361, endPoint x: 1021, endPoint y: 523, distance: 246.2
click at [1021, 523] on div "× This website stores cookies on your computer. These cookies are used to colle…" at bounding box center [607, 457] width 965 height 234
click at [677, 532] on div "Accept Decline" at bounding box center [572, 529] width 857 height 50
drag, startPoint x: 886, startPoint y: 361, endPoint x: 1052, endPoint y: 528, distance: 235.5
click at [1052, 528] on div "× This website stores cookies on your computer. These cookies are used to colle…" at bounding box center [607, 457] width 965 height 234
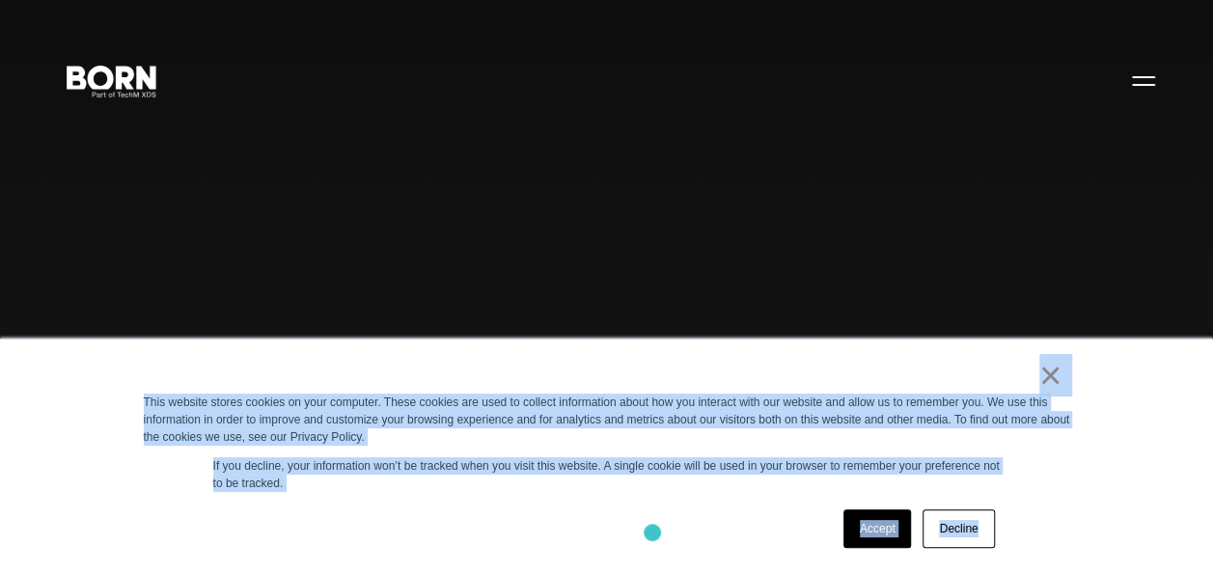
click at [652, 533] on div "Accept Decline" at bounding box center [572, 529] width 857 height 50
drag, startPoint x: 903, startPoint y: 380, endPoint x: 1143, endPoint y: 503, distance: 268.9
click at [1143, 503] on div "× This website stores cookies on your computer. These cookies are used to colle…" at bounding box center [606, 456] width 1213 height 235
click at [569, 513] on div "Accept Decline" at bounding box center [572, 529] width 857 height 50
drag, startPoint x: 694, startPoint y: 367, endPoint x: 979, endPoint y: 542, distance: 334.5
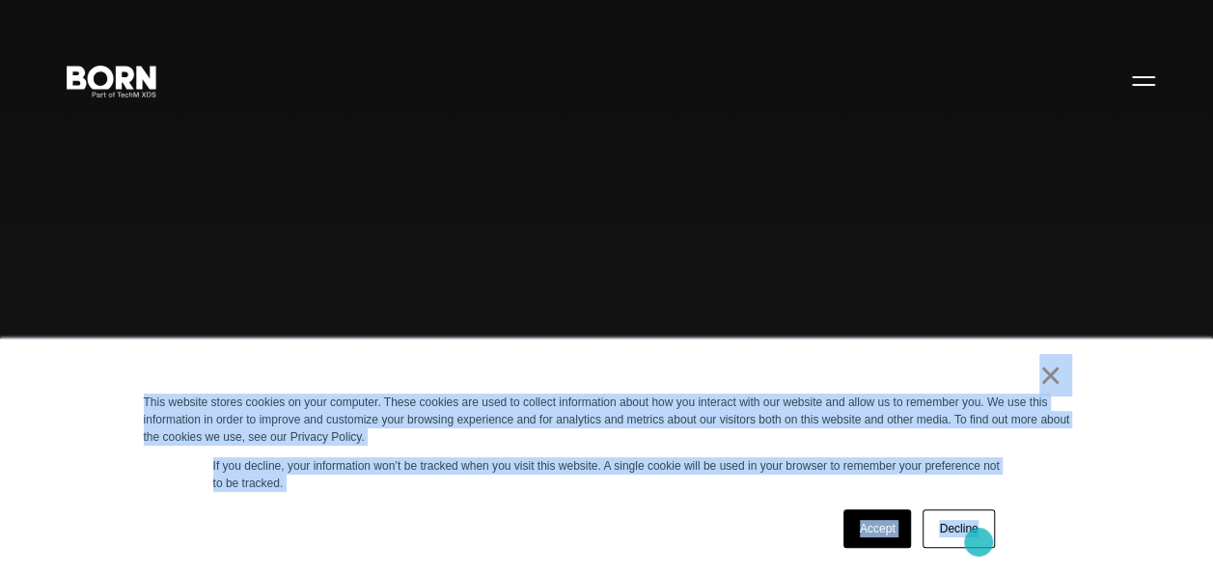
click at [979, 542] on div "× This website stores cookies on your computer. These cookies are used to colle…" at bounding box center [607, 457] width 965 height 234
click at [556, 498] on div "× This website stores cookies on your computer. These cookies are used to colle…" at bounding box center [607, 457] width 965 height 234
drag, startPoint x: 556, startPoint y: 370, endPoint x: 1106, endPoint y: 516, distance: 569.4
click at [1106, 516] on div "× This website stores cookies on your computer. These cookies are used to colle…" at bounding box center [606, 456] width 1213 height 235
click at [708, 504] on div "Accept Decline" at bounding box center [572, 529] width 857 height 50
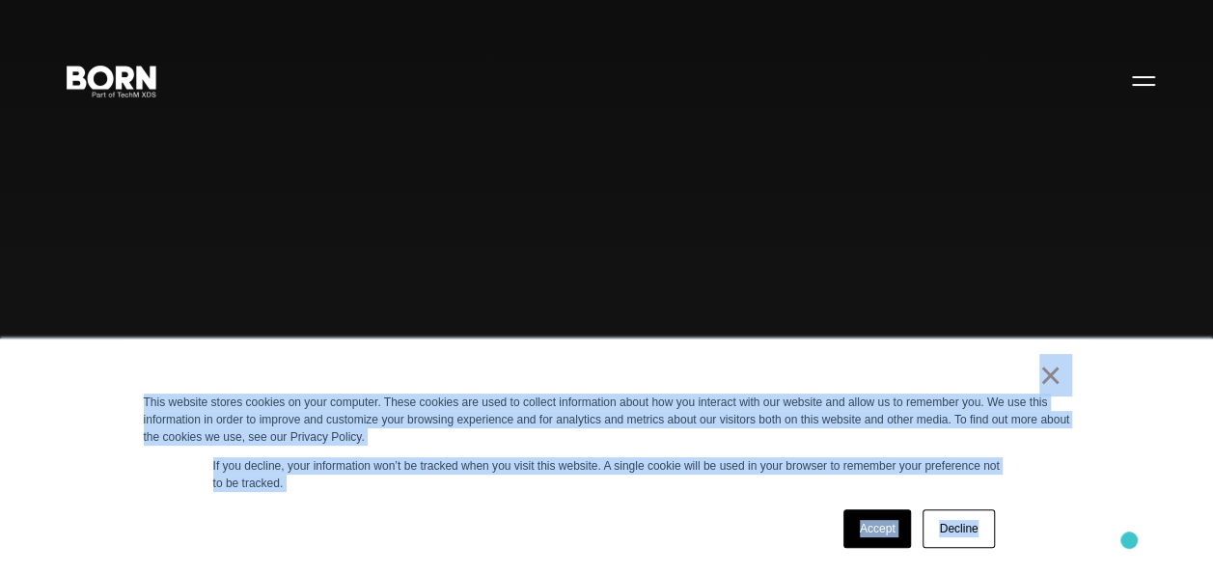
drag, startPoint x: 725, startPoint y: 367, endPoint x: 1129, endPoint y: 540, distance: 440.1
click at [1129, 540] on div "× This website stores cookies on your computer. These cookies are used to colle…" at bounding box center [606, 456] width 1213 height 235
click at [609, 518] on div "Accept Decline" at bounding box center [572, 529] width 857 height 50
drag, startPoint x: 616, startPoint y: 360, endPoint x: 1122, endPoint y: 515, distance: 529.1
click at [1122, 515] on div "× This website stores cookies on your computer. These cookies are used to colle…" at bounding box center [606, 456] width 1213 height 235
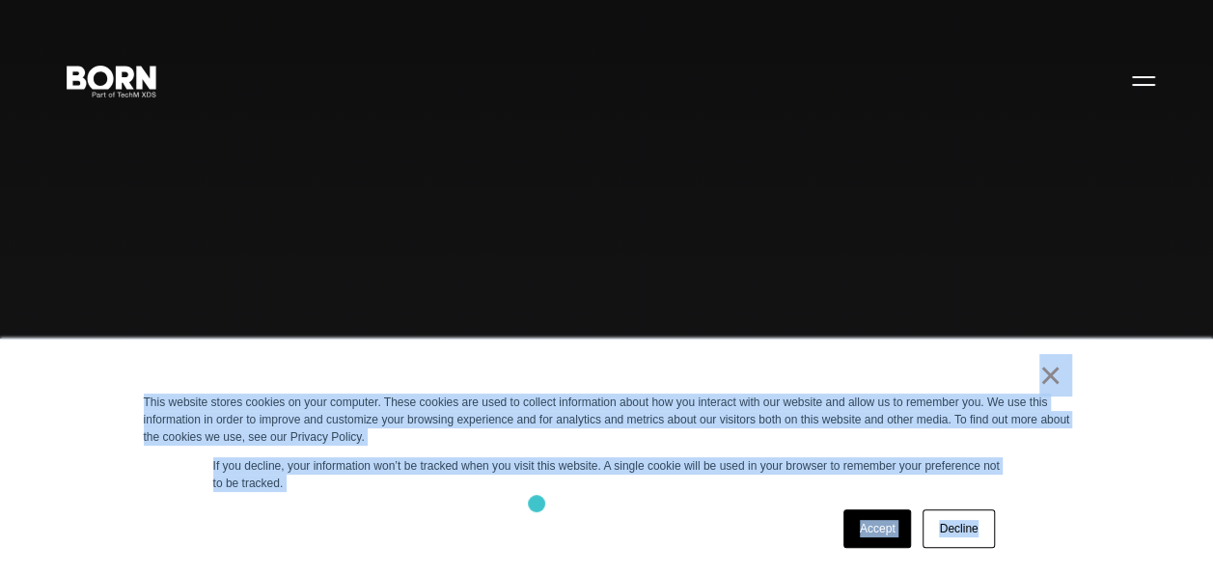
click at [537, 504] on div "Accept Decline" at bounding box center [572, 529] width 857 height 50
drag, startPoint x: 1037, startPoint y: 363, endPoint x: 1130, endPoint y: 512, distance: 175.7
click at [1130, 512] on div "× This website stores cookies on your computer. These cookies are used to colle…" at bounding box center [606, 456] width 1213 height 235
click at [714, 522] on div "Accept Decline" at bounding box center [572, 529] width 857 height 50
drag, startPoint x: 643, startPoint y: 368, endPoint x: 1019, endPoint y: 573, distance: 428.9
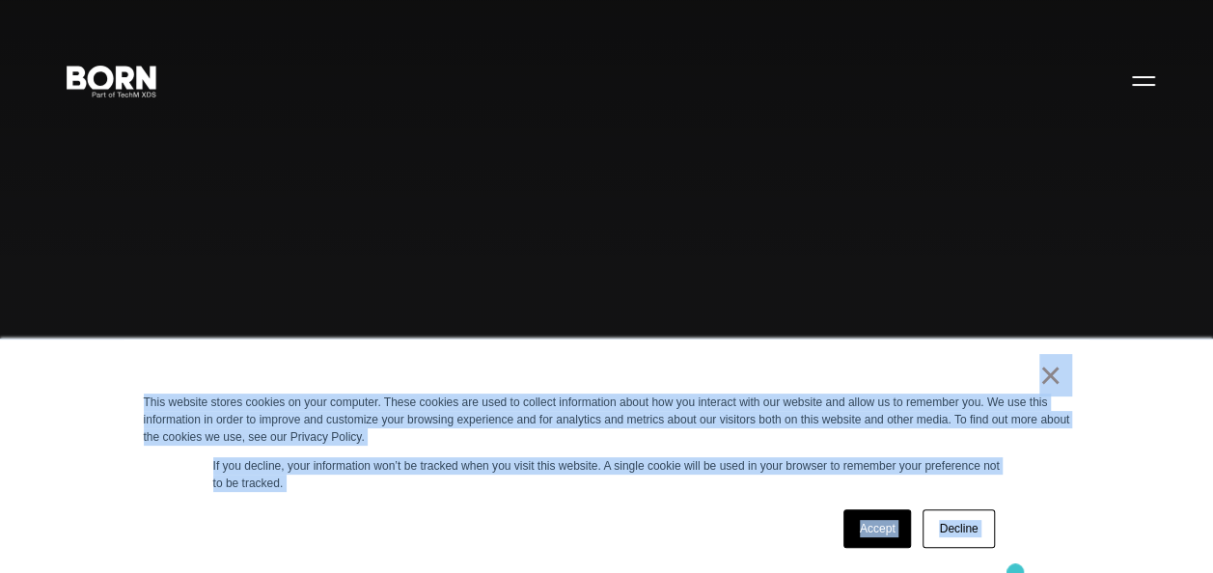
click at [725, 529] on div "Accept Decline" at bounding box center [572, 529] width 857 height 50
drag, startPoint x: 883, startPoint y: 363, endPoint x: 1048, endPoint y: 568, distance: 262.9
click at [1048, 568] on div "× This website stores cookies on your computer. These cookies are used to colle…" at bounding box center [607, 457] width 965 height 234
click at [648, 523] on div "Accept Decline" at bounding box center [572, 529] width 857 height 50
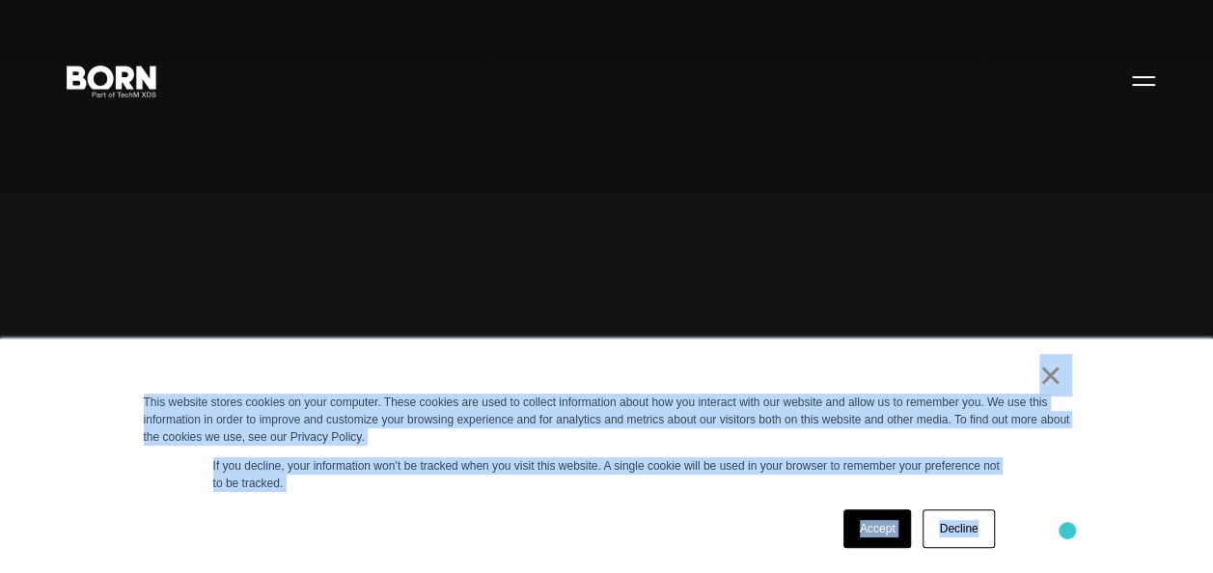
drag, startPoint x: 694, startPoint y: 363, endPoint x: 1067, endPoint y: 532, distance: 409.9
click at [1067, 532] on div "× This website stores cookies on your computer. These cookies are used to colle…" at bounding box center [607, 457] width 965 height 234
click at [488, 513] on div "Accept Decline" at bounding box center [572, 529] width 857 height 50
drag, startPoint x: 786, startPoint y: 365, endPoint x: 1103, endPoint y: 611, distance: 401.7
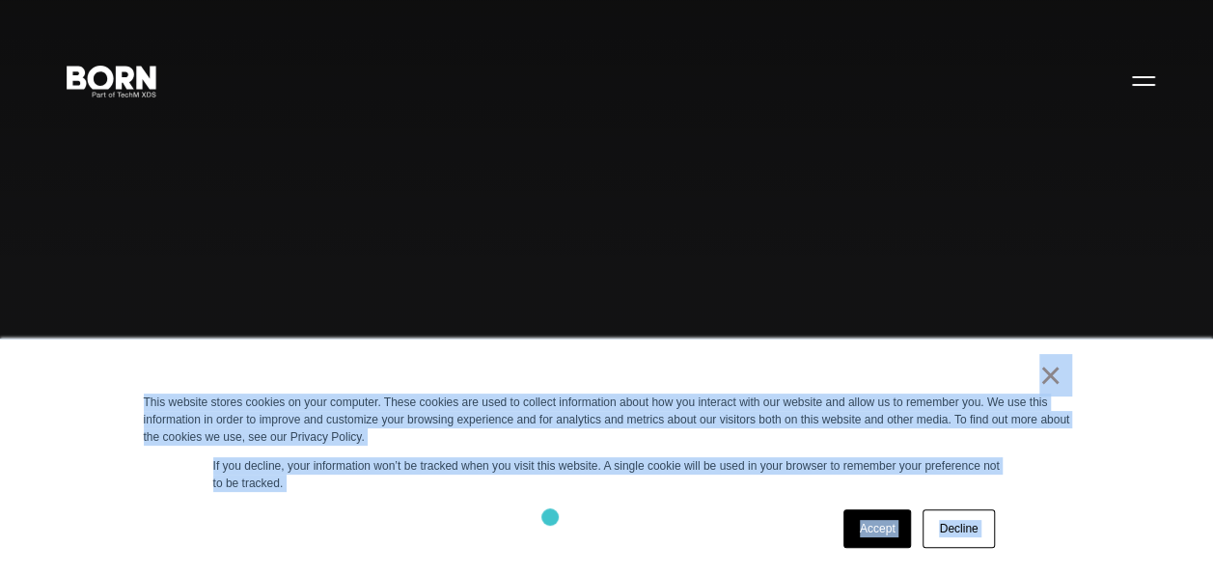
click at [550, 517] on div "Accept Decline" at bounding box center [572, 529] width 857 height 50
drag, startPoint x: 751, startPoint y: 378, endPoint x: 1039, endPoint y: 582, distance: 353.2
click at [612, 502] on div "× This website stores cookies on your computer. These cookies are used to colle…" at bounding box center [607, 457] width 965 height 234
drag, startPoint x: 706, startPoint y: 362, endPoint x: 1082, endPoint y: 528, distance: 411.4
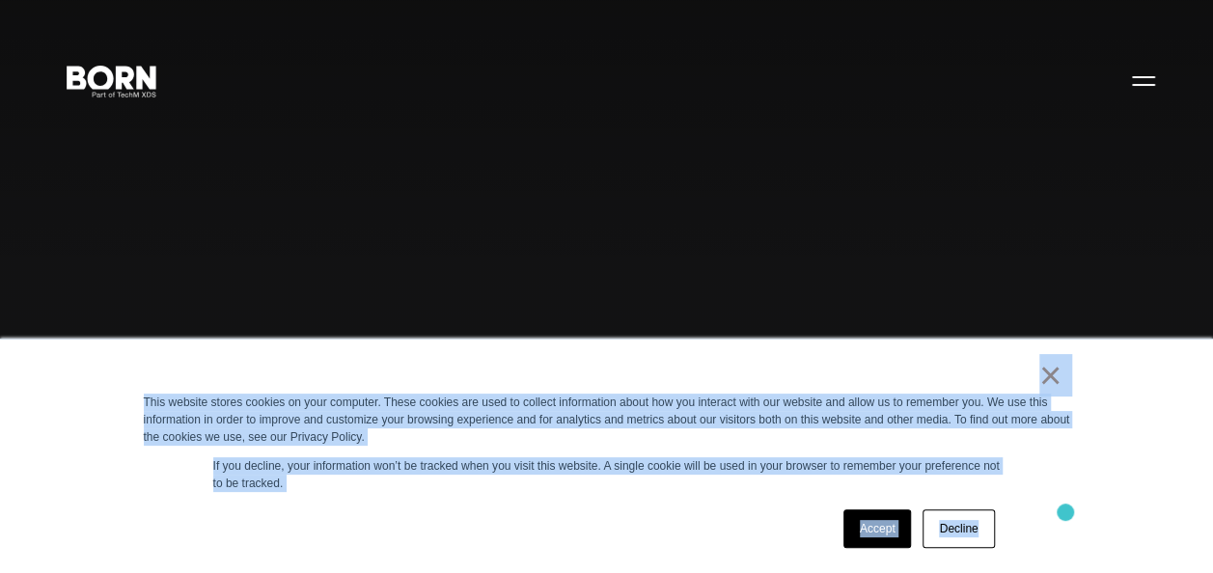
click at [1082, 528] on div "× This website stores cookies on your computer. These cookies are used to colle…" at bounding box center [607, 457] width 965 height 234
click at [691, 521] on div "Accept Decline" at bounding box center [572, 529] width 857 height 50
drag, startPoint x: 567, startPoint y: 385, endPoint x: 1036, endPoint y: 523, distance: 489.0
click at [1036, 523] on div "× This website stores cookies on your computer. These cookies are used to colle…" at bounding box center [607, 457] width 965 height 234
click at [576, 517] on div "Accept Decline" at bounding box center [572, 529] width 857 height 50
